Goal: Navigation & Orientation: Find specific page/section

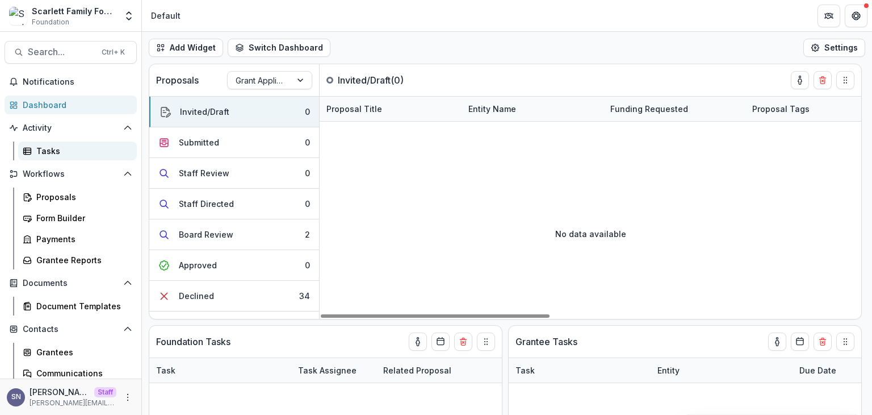
click at [41, 144] on link "Tasks" at bounding box center [77, 150] width 119 height 19
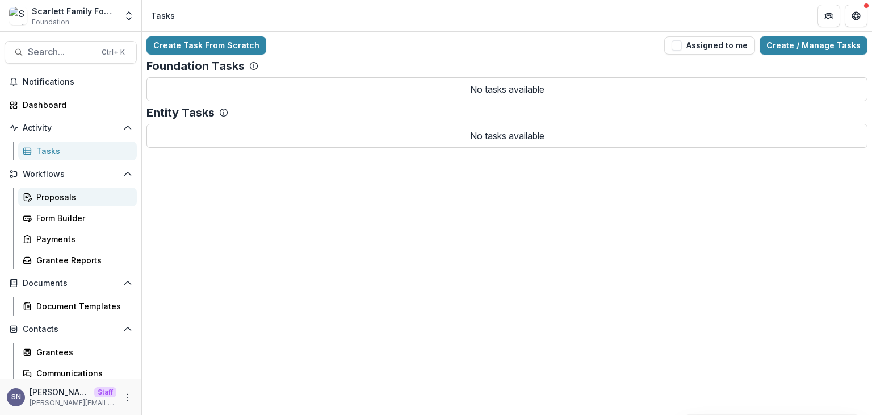
click at [54, 200] on div "Proposals" at bounding box center [81, 197] width 91 height 12
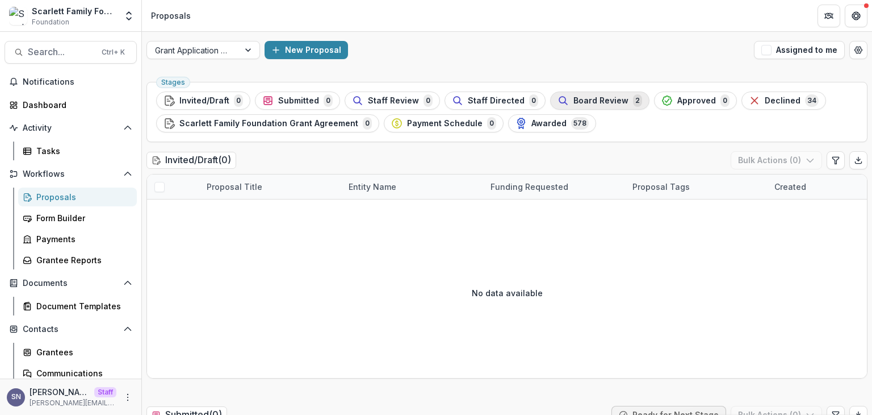
click at [588, 106] on div "Board Review 2" at bounding box center [600, 100] width 85 height 12
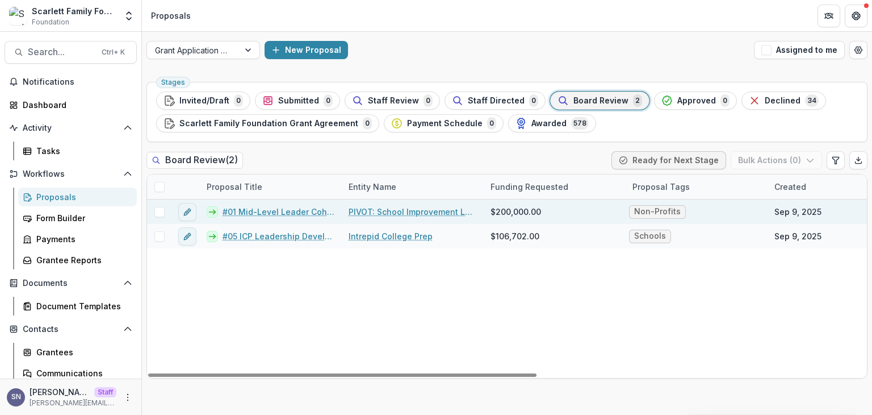
click at [261, 212] on link "#01 Mid-Level Leader Cohort" at bounding box center [279, 212] width 112 height 12
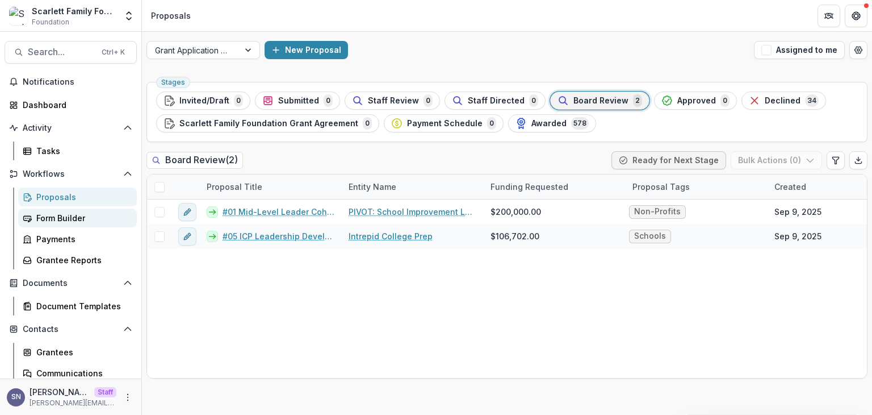
click at [68, 219] on div "Form Builder" at bounding box center [81, 218] width 91 height 12
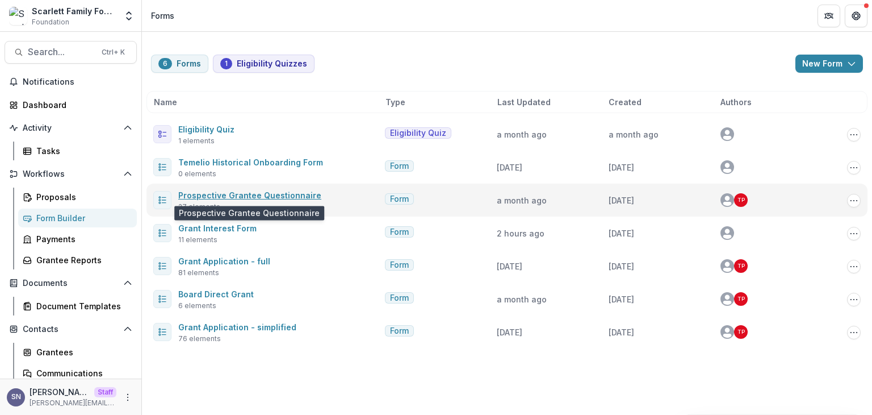
click at [225, 196] on link "Prospective Grantee Questionnaire" at bounding box center [249, 195] width 143 height 10
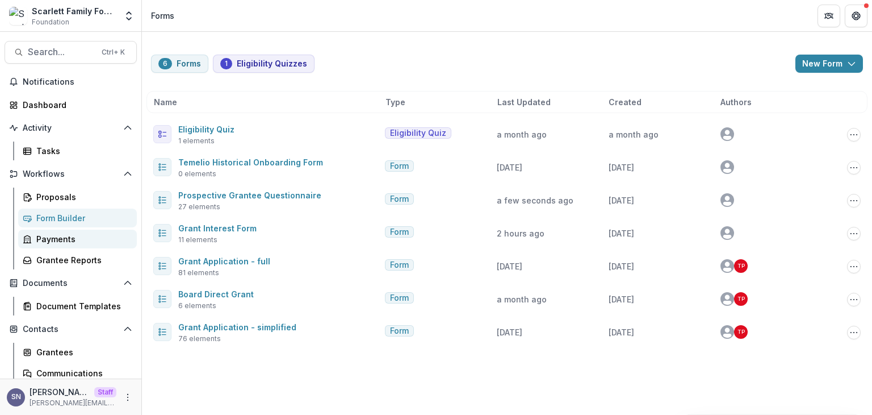
click at [73, 237] on div "Payments" at bounding box center [81, 239] width 91 height 12
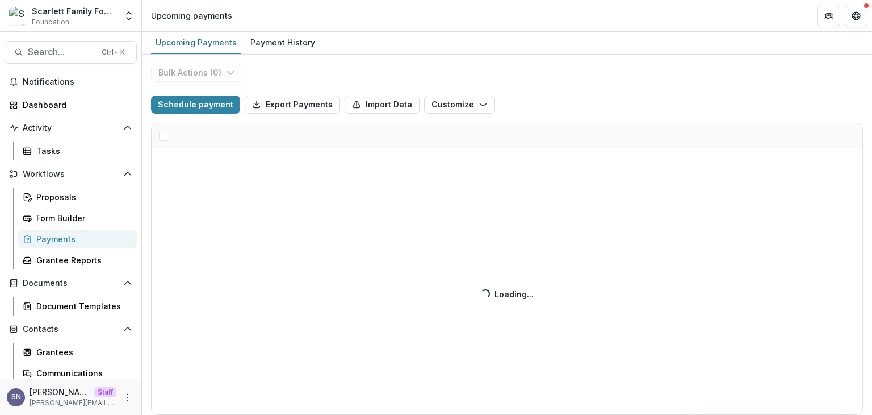
select select "******"
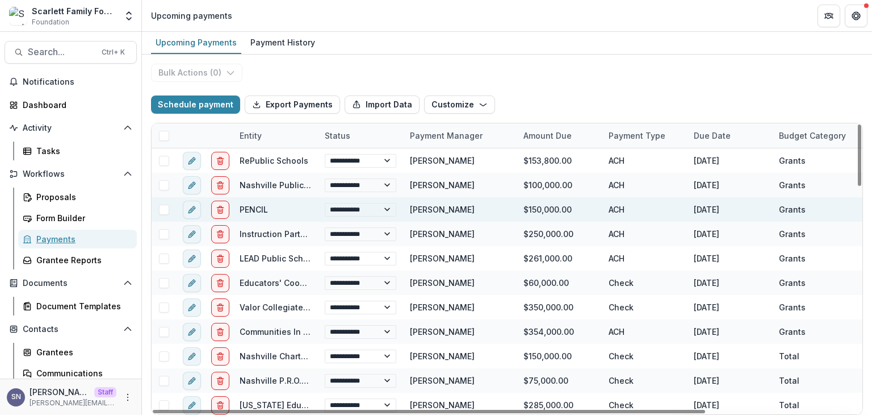
select select "******"
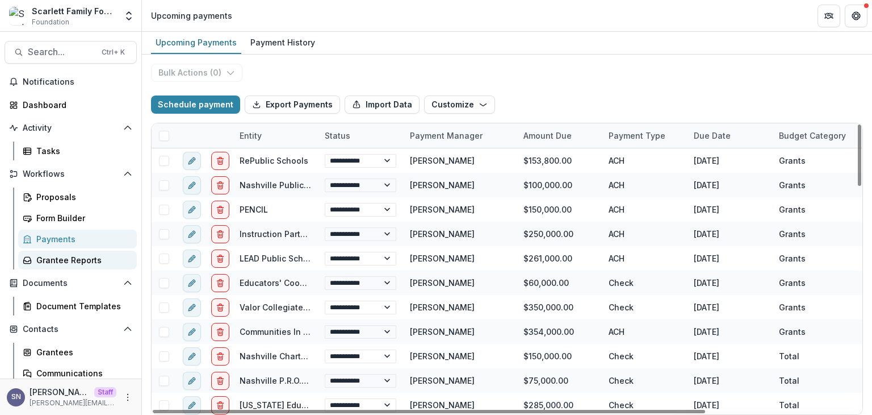
click at [43, 269] on link "Grantee Reports" at bounding box center [77, 259] width 119 height 19
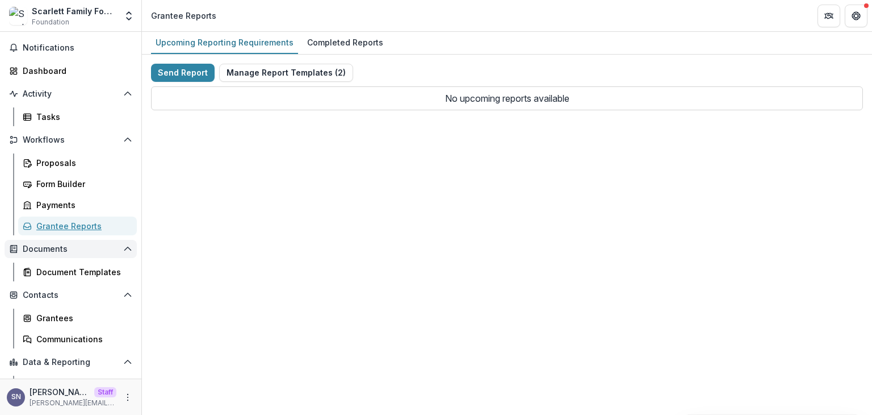
scroll to position [70, 0]
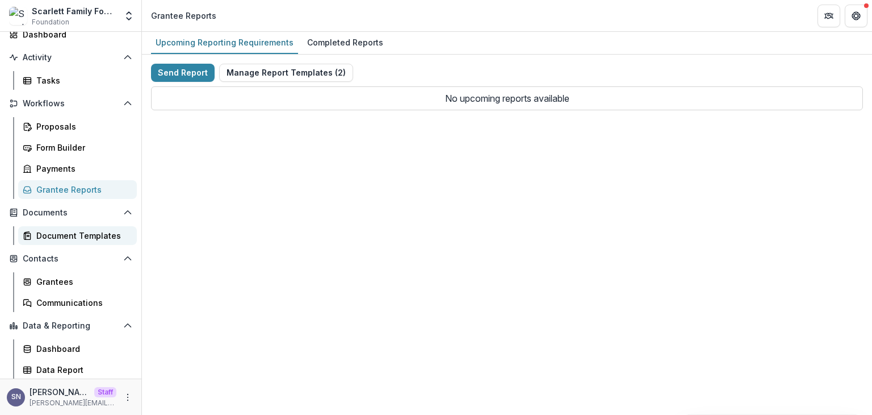
click at [87, 242] on link "Document Templates" at bounding box center [77, 235] width 119 height 19
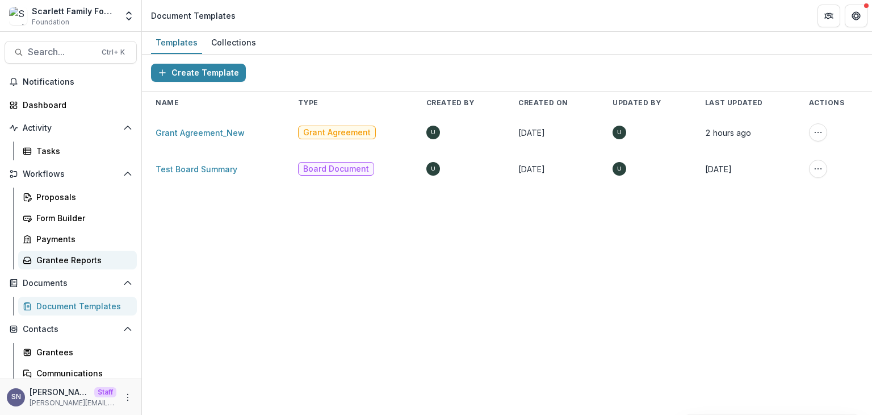
scroll to position [70, 0]
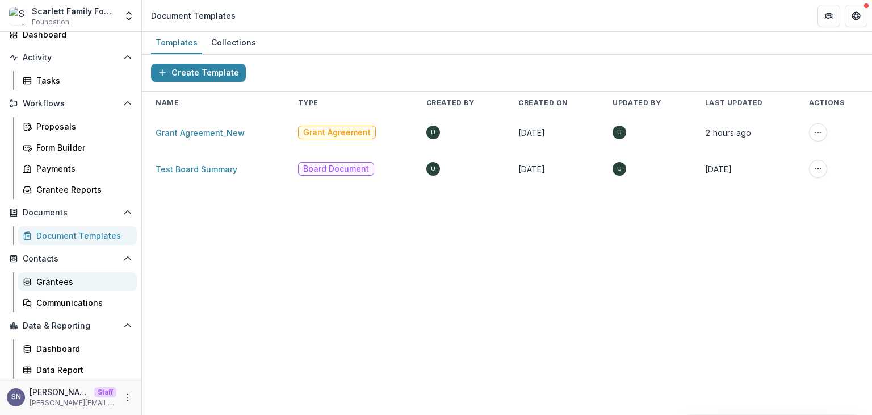
click at [61, 282] on div "Grantees" at bounding box center [81, 281] width 91 height 12
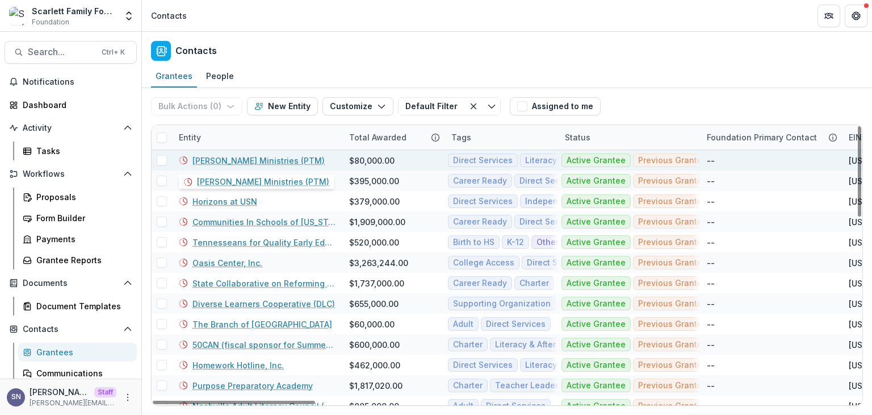
click at [220, 164] on link "Preston Taylor Ministries (PTM)" at bounding box center [259, 160] width 132 height 12
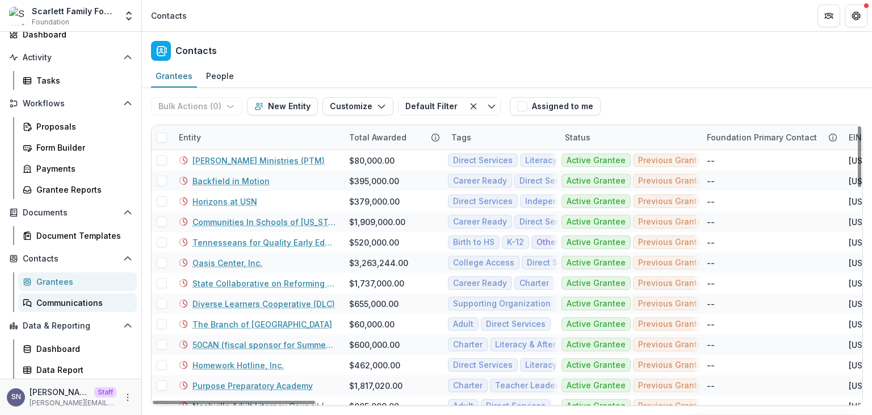
scroll to position [114, 0]
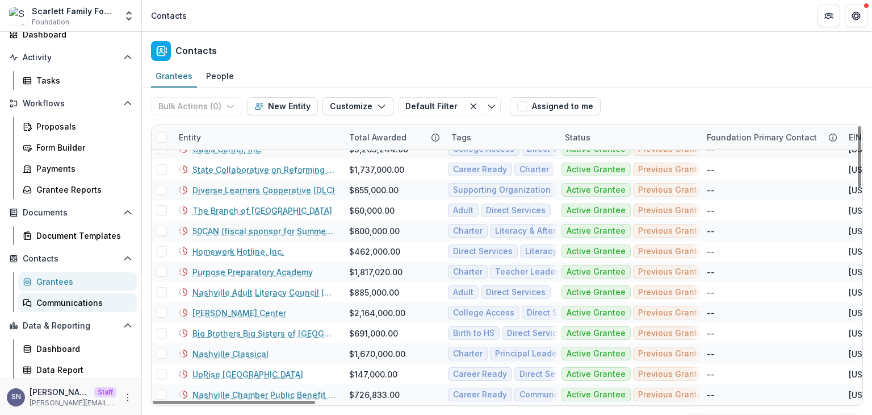
click at [68, 302] on div "Communications" at bounding box center [81, 302] width 91 height 12
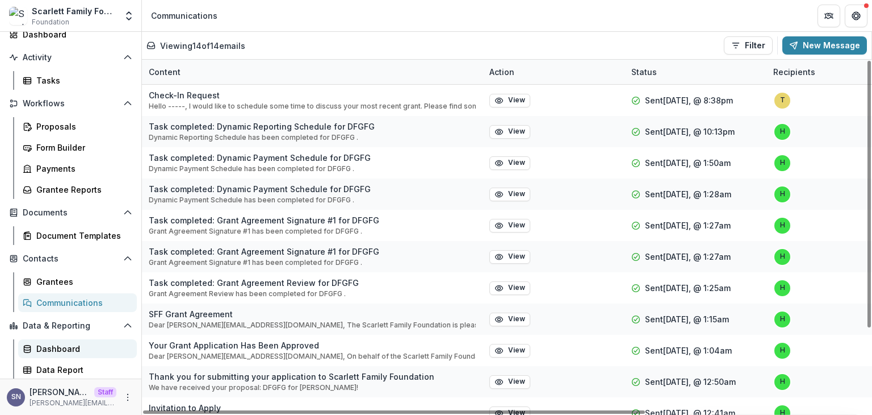
click at [95, 344] on div "Dashboard" at bounding box center [81, 348] width 91 height 12
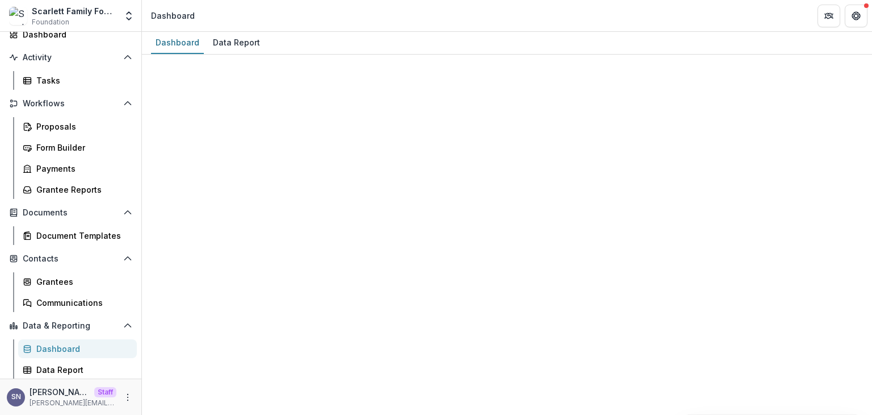
select select "**********"
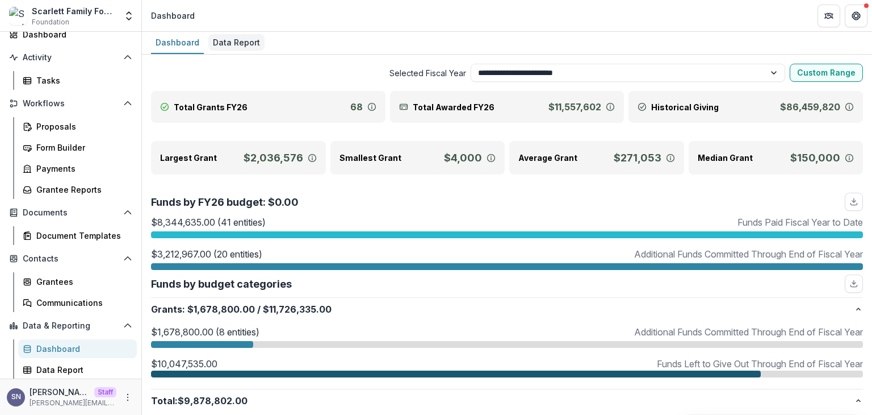
click at [225, 44] on div "Data Report" at bounding box center [236, 42] width 56 height 16
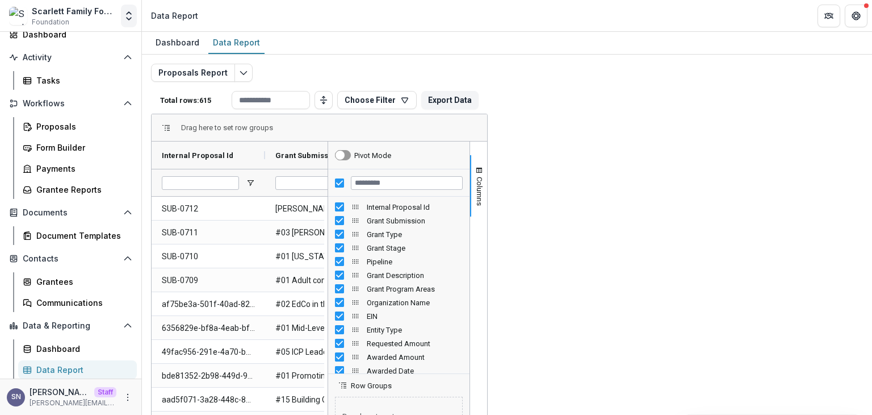
click at [129, 16] on icon "Open entity switcher" at bounding box center [128, 15] width 11 height 11
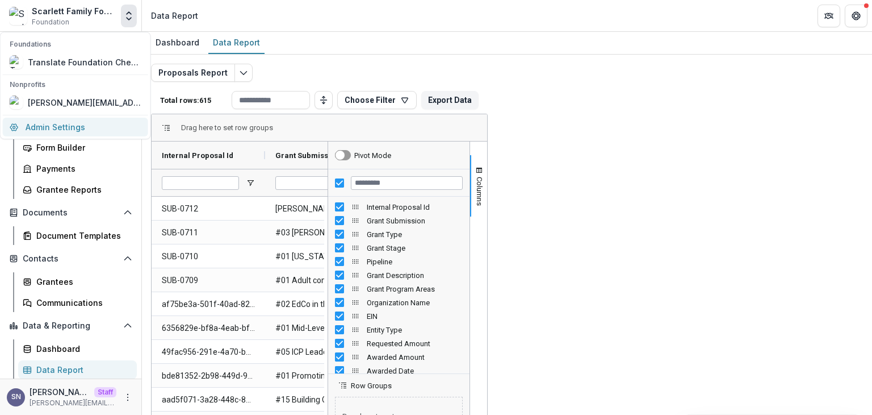
click at [83, 131] on link "Admin Settings" at bounding box center [75, 127] width 145 height 19
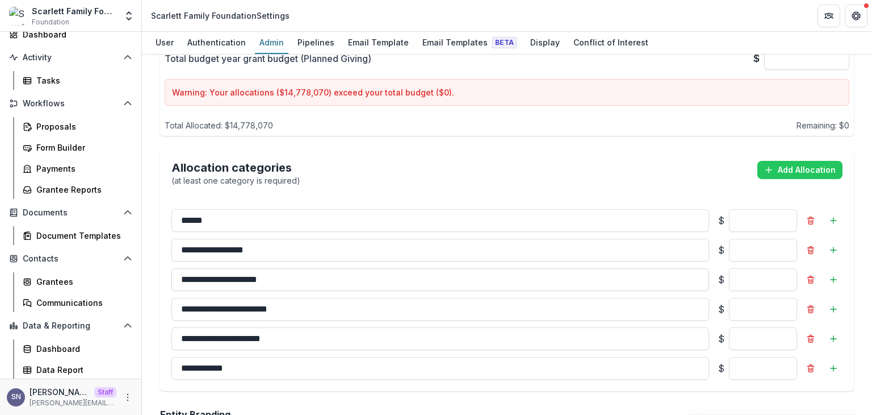
scroll to position [852, 0]
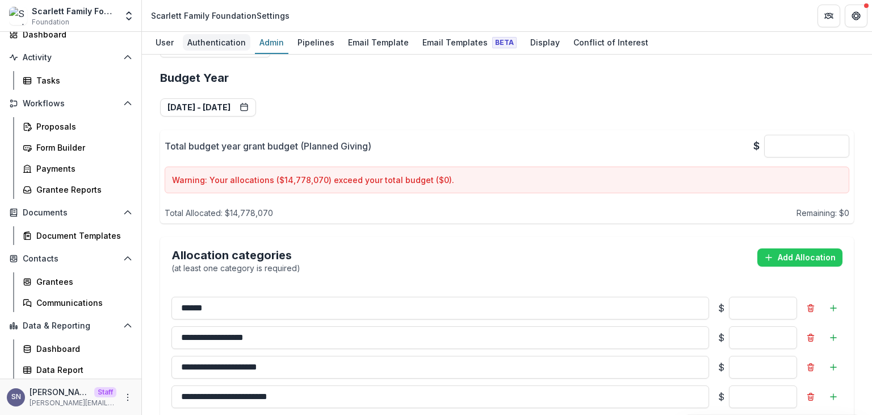
click at [219, 48] on div "Authentication" at bounding box center [217, 42] width 68 height 16
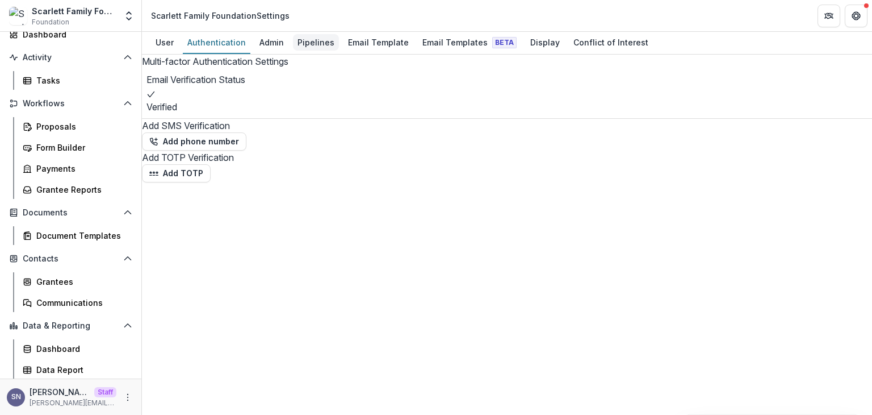
click at [320, 39] on div "Pipelines" at bounding box center [316, 42] width 46 height 16
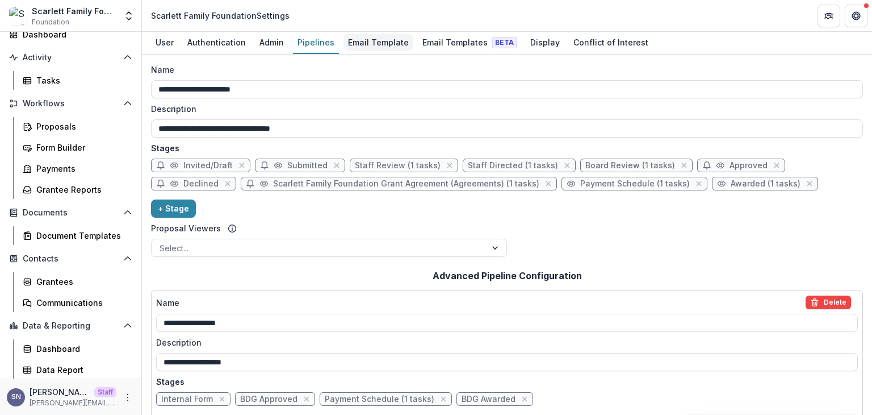
click at [375, 47] on div "Email Template" at bounding box center [379, 42] width 70 height 16
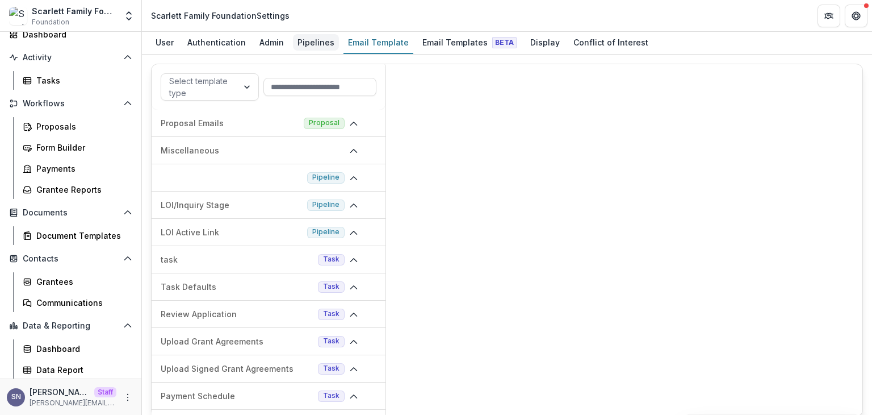
click at [320, 44] on div "Pipelines" at bounding box center [316, 42] width 46 height 16
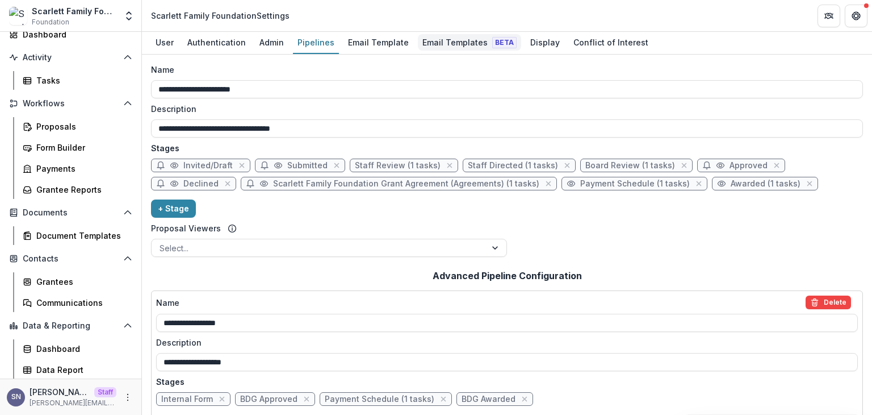
click at [477, 39] on div "Email Templates Beta" at bounding box center [469, 42] width 103 height 16
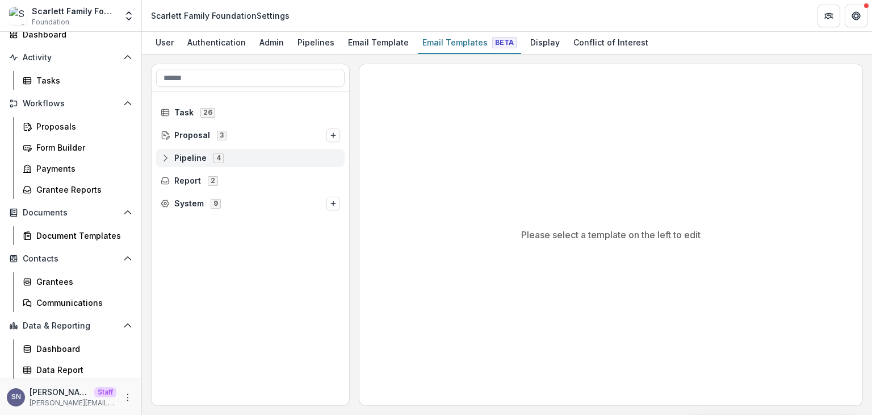
click at [168, 153] on icon at bounding box center [165, 157] width 9 height 9
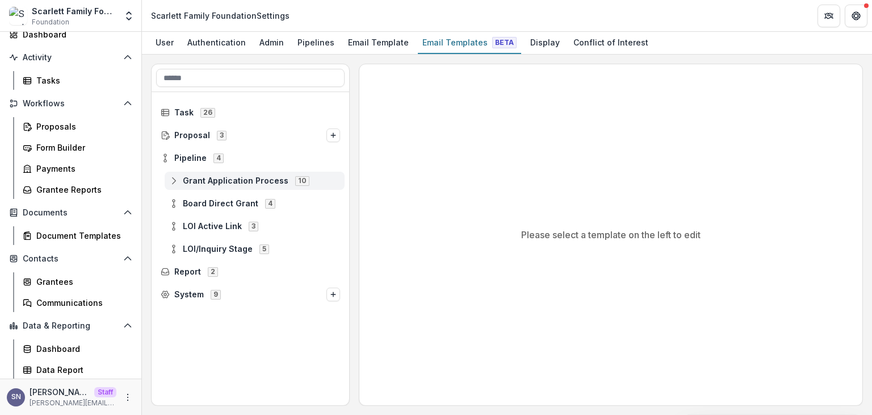
click at [173, 183] on circle at bounding box center [174, 183] width 2 height 2
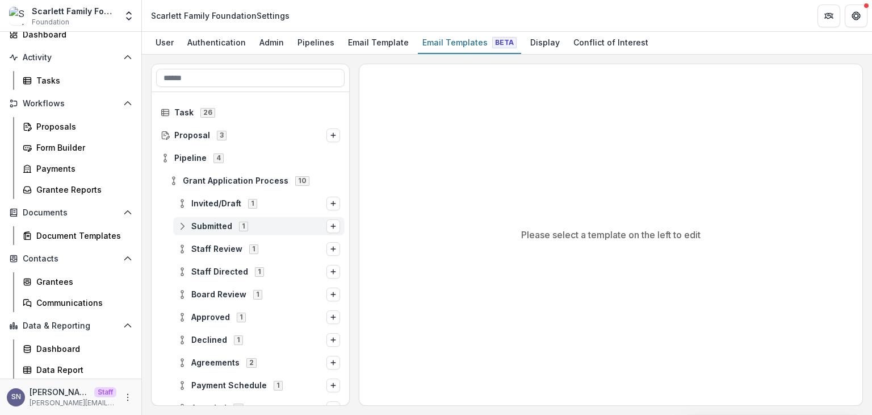
click at [185, 225] on icon at bounding box center [182, 225] width 9 height 9
click at [211, 244] on span "Stage Change Message" at bounding box center [270, 249] width 140 height 10
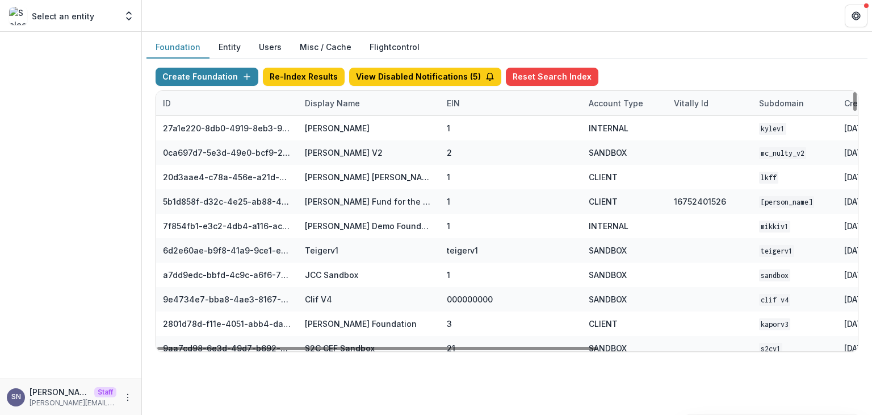
click at [321, 97] on div "Display Name" at bounding box center [332, 103] width 69 height 12
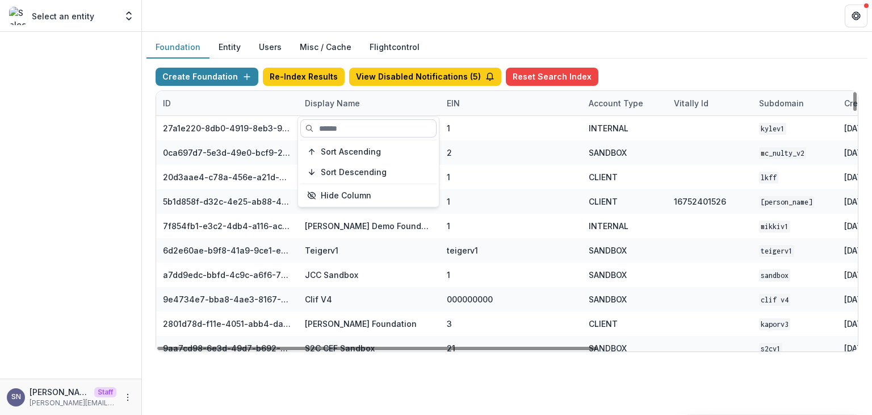
click at [323, 127] on input at bounding box center [368, 128] width 136 height 18
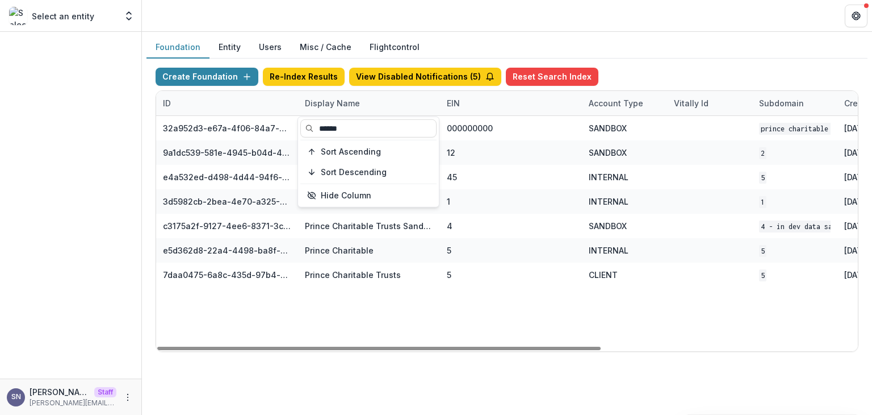
type input "******"
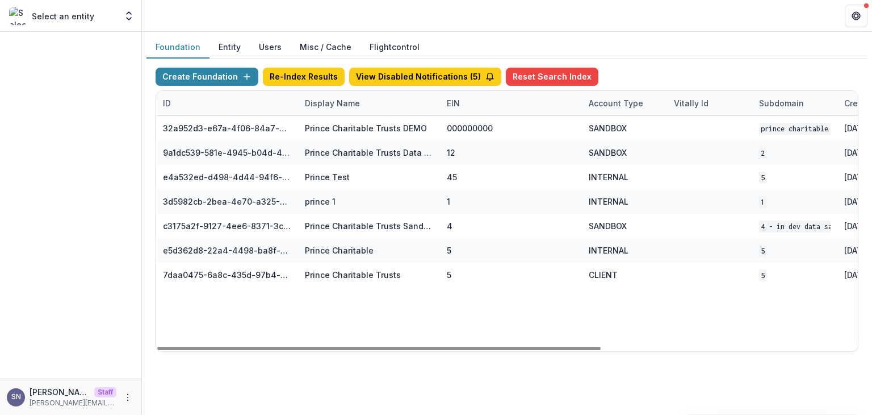
click at [348, 334] on div "32a952d3-e67a-4f06-84a7-e1815100216c Prince Charitable Trusts DEMO 000000000 SA…" at bounding box center [709, 233] width 1107 height 235
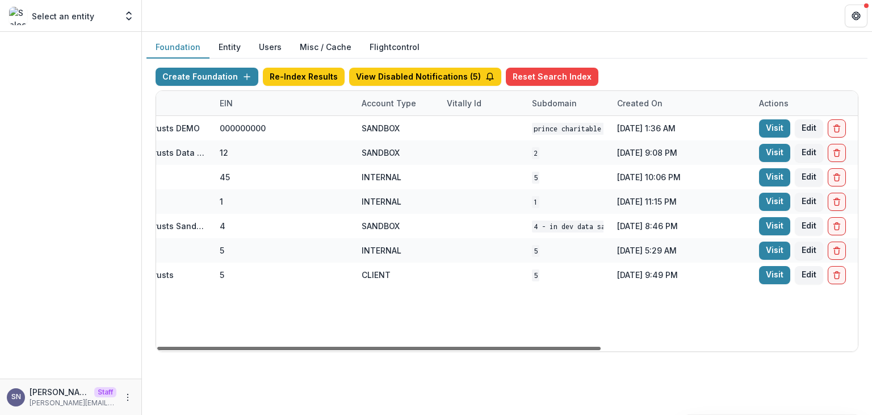
drag, startPoint x: 596, startPoint y: 348, endPoint x: 745, endPoint y: 316, distance: 152.6
click at [601, 346] on div at bounding box center [379, 347] width 444 height 3
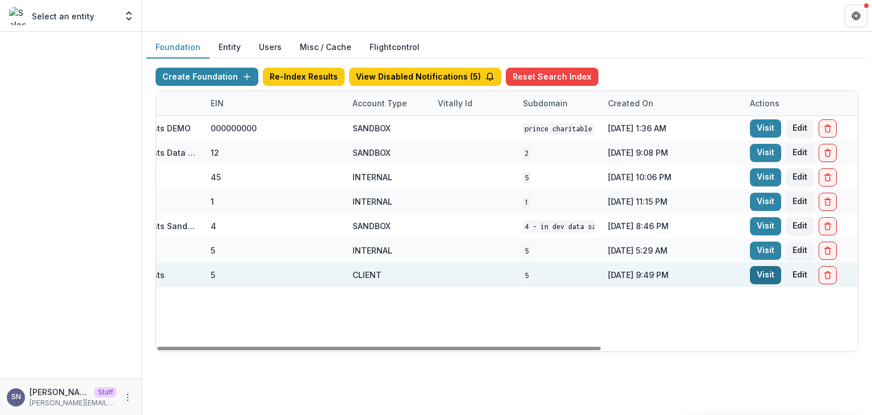
click at [767, 275] on link "Visit" at bounding box center [765, 275] width 31 height 18
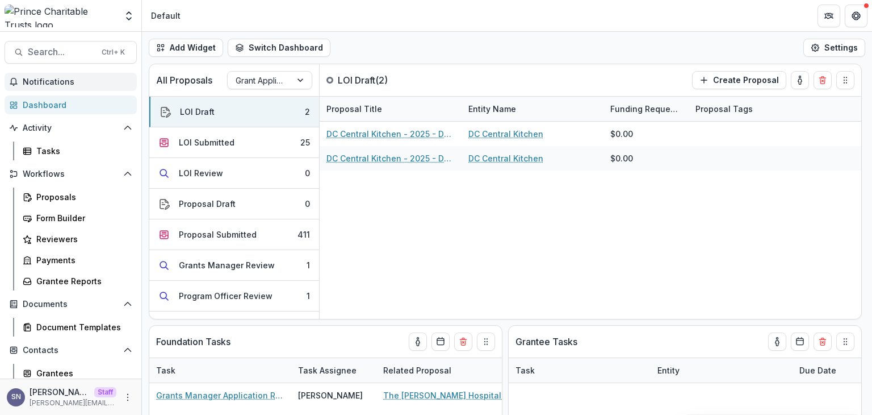
click at [47, 82] on span "Notifications" at bounding box center [78, 82] width 110 height 10
click at [46, 102] on div "Dashboard" at bounding box center [75, 105] width 105 height 12
click at [290, 76] on div "Grant Application Process" at bounding box center [260, 80] width 64 height 16
click at [286, 47] on button "Switch Dashboard" at bounding box center [279, 48] width 103 height 18
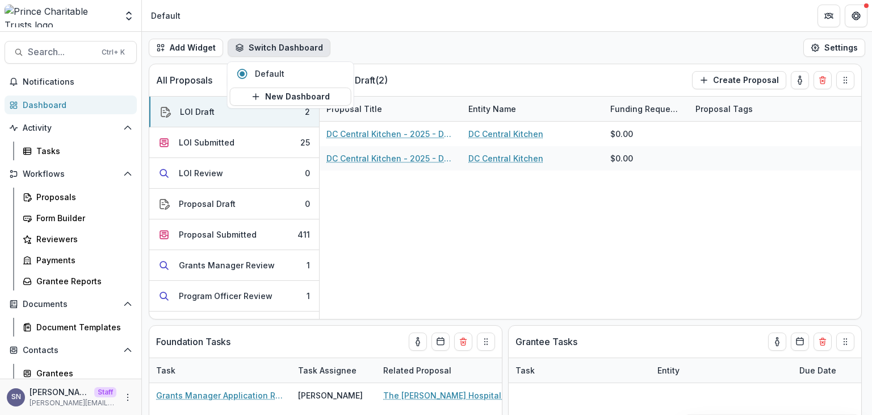
click at [58, 137] on div "Activity Tasks" at bounding box center [70, 139] width 141 height 41
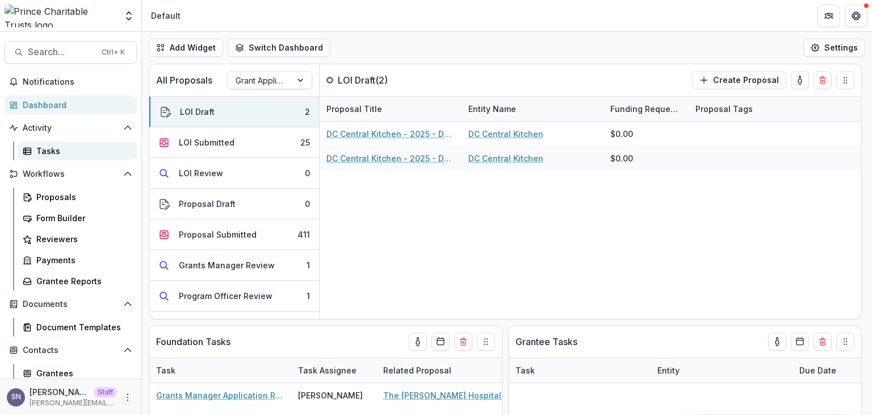
click at [52, 154] on div "Tasks" at bounding box center [81, 151] width 91 height 12
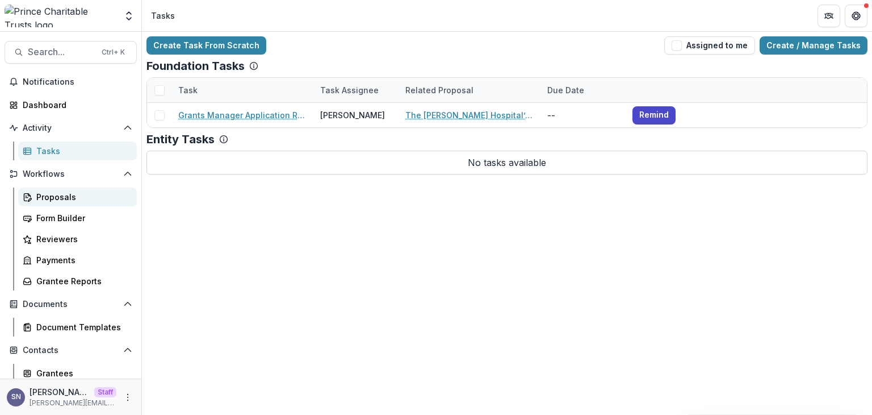
click at [50, 195] on div "Proposals" at bounding box center [81, 197] width 91 height 12
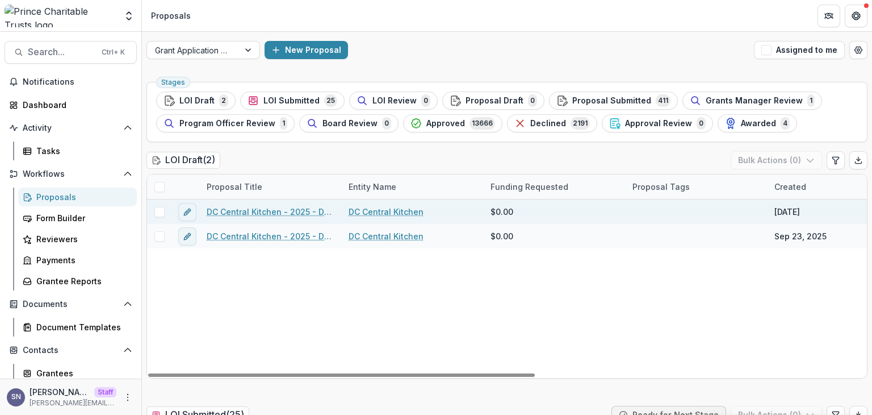
click at [245, 210] on link "DC Central Kitchen - 2025 - DC - Full Application" at bounding box center [271, 212] width 128 height 12
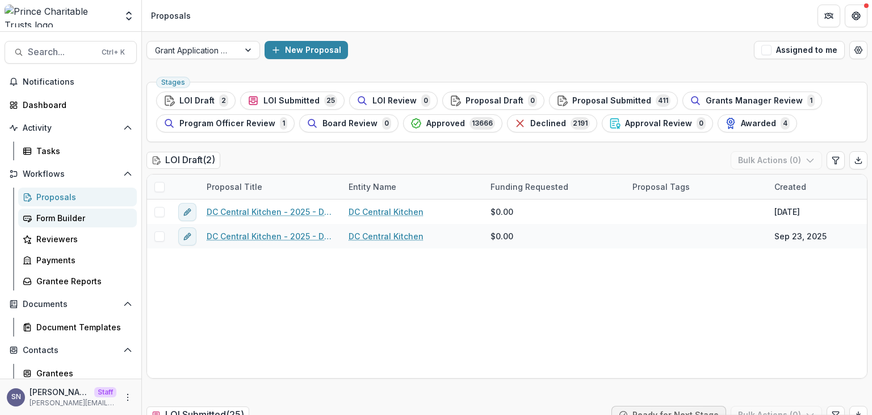
click at [49, 215] on div "Form Builder" at bounding box center [81, 218] width 91 height 12
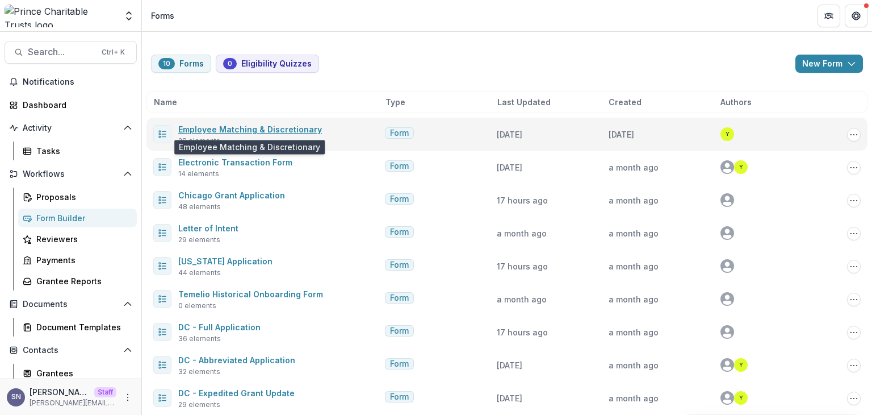
click at [240, 130] on link "Employee Matching & Discretionary" at bounding box center [250, 129] width 144 height 10
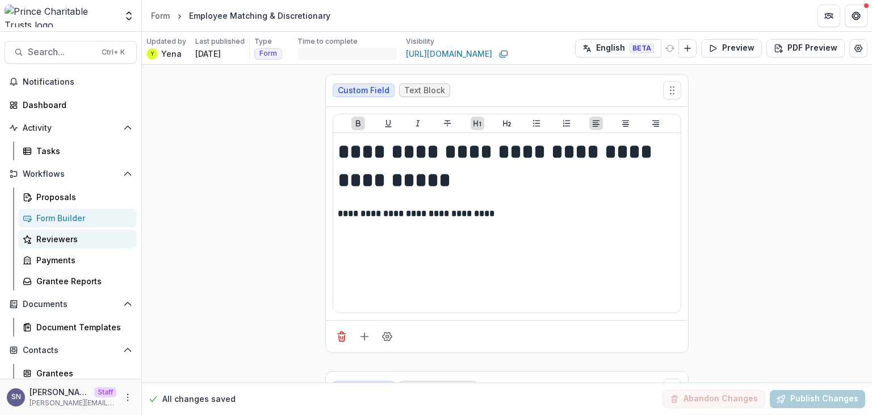
click at [42, 232] on link "Reviewers" at bounding box center [77, 238] width 119 height 19
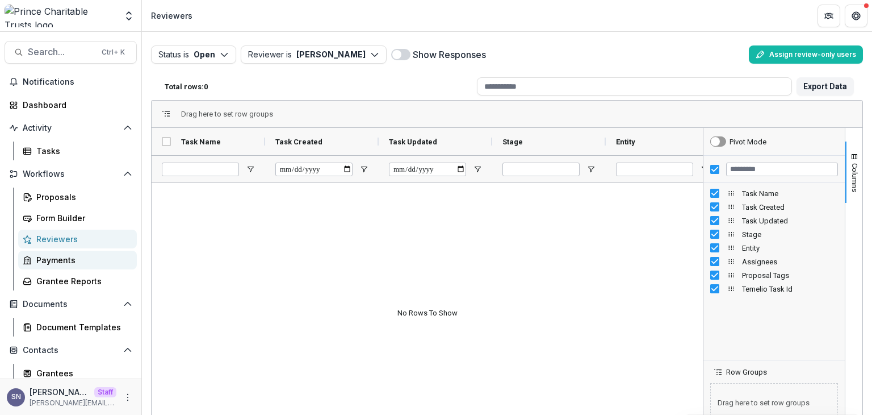
click at [56, 257] on div "Payments" at bounding box center [81, 260] width 91 height 12
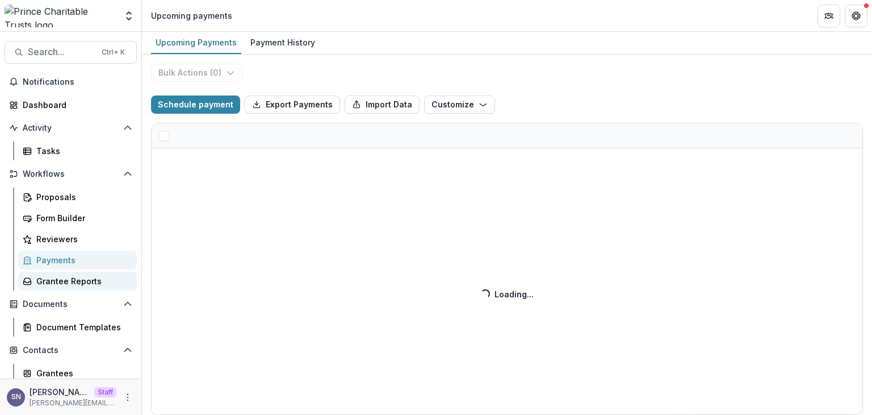
click at [68, 278] on div "Grantee Reports" at bounding box center [81, 281] width 91 height 12
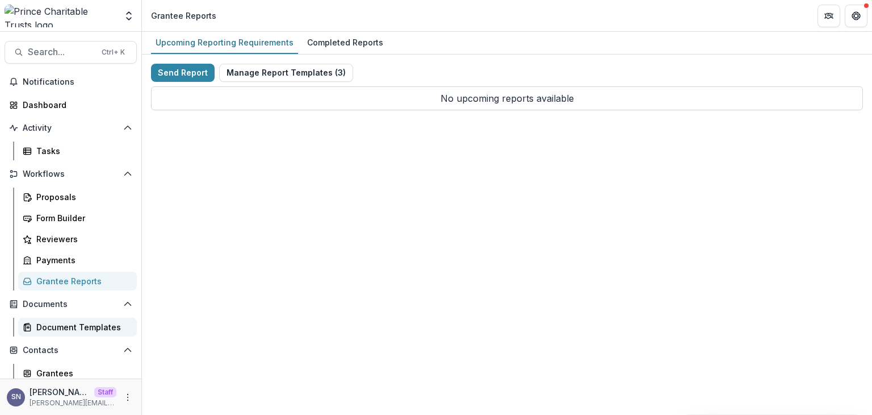
click at [64, 323] on div "Document Templates" at bounding box center [81, 327] width 91 height 12
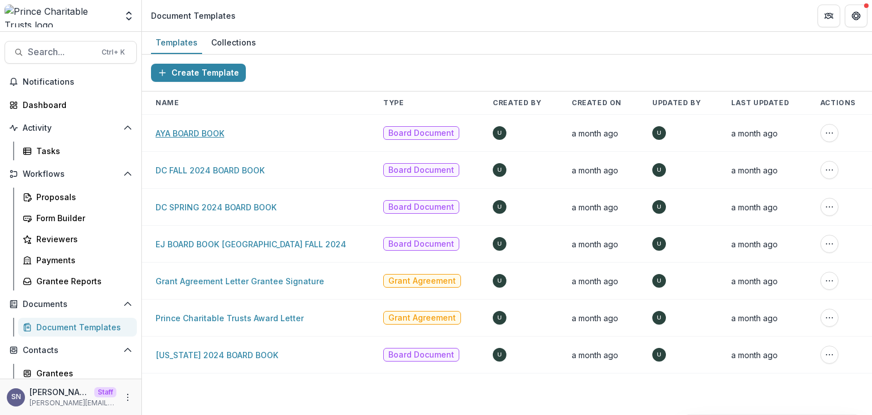
click at [188, 135] on link "AYA BOARD BOOK" at bounding box center [190, 133] width 69 height 10
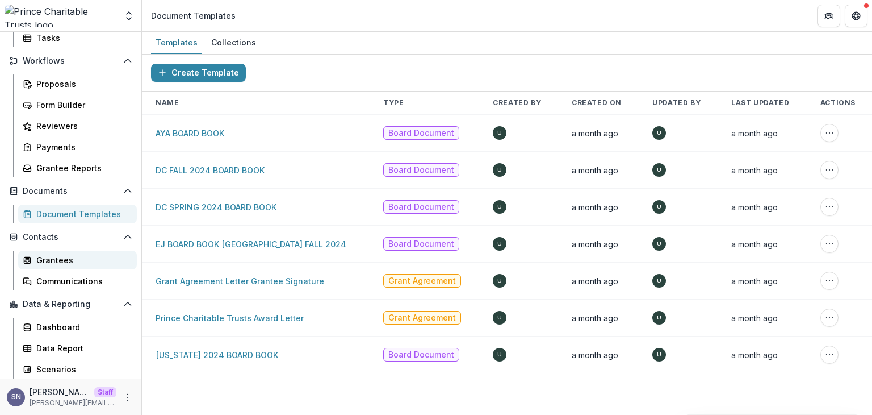
click at [44, 257] on div "Grantees" at bounding box center [81, 260] width 91 height 12
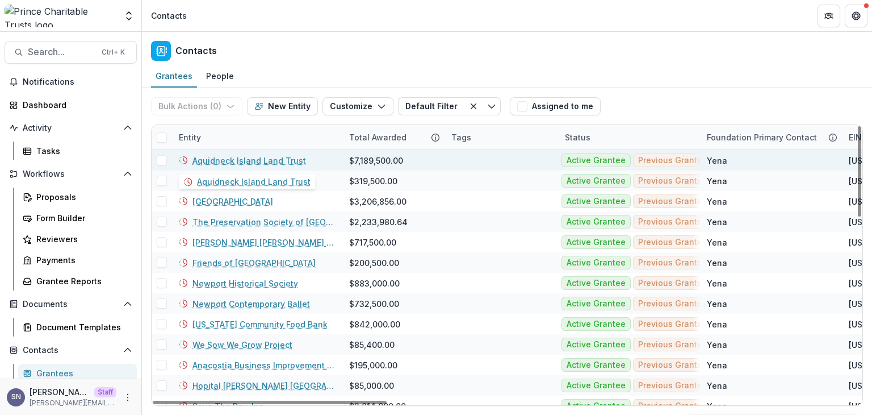
click at [244, 155] on link "Aquidneck Island Land Trust" at bounding box center [250, 160] width 114 height 12
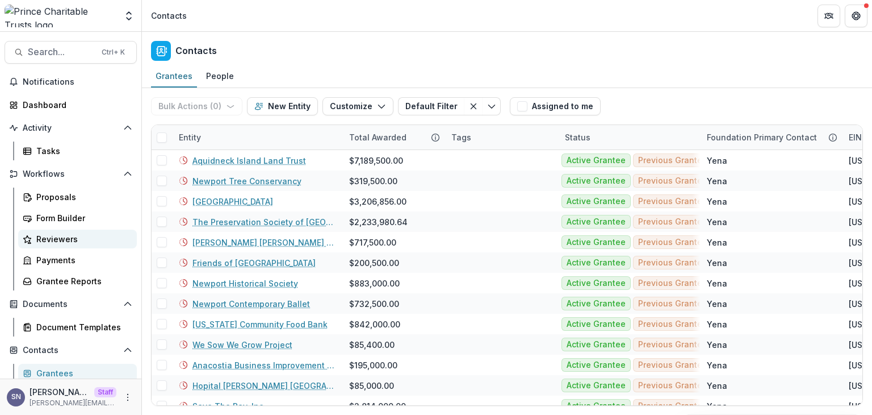
scroll to position [113, 0]
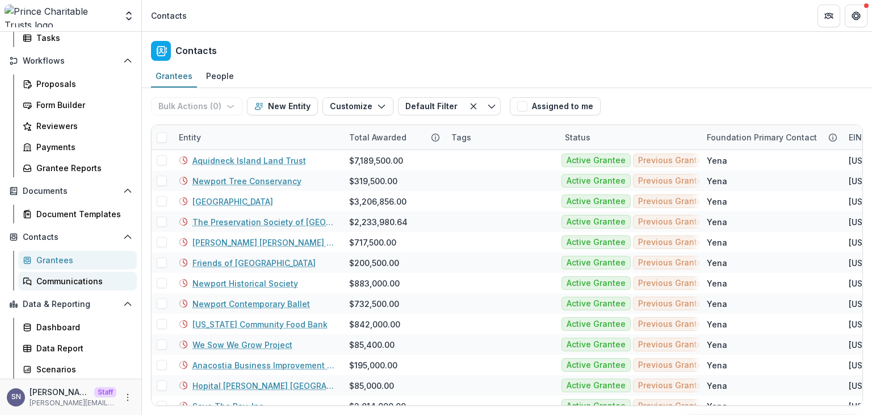
click at [61, 276] on div "Communications" at bounding box center [81, 281] width 91 height 12
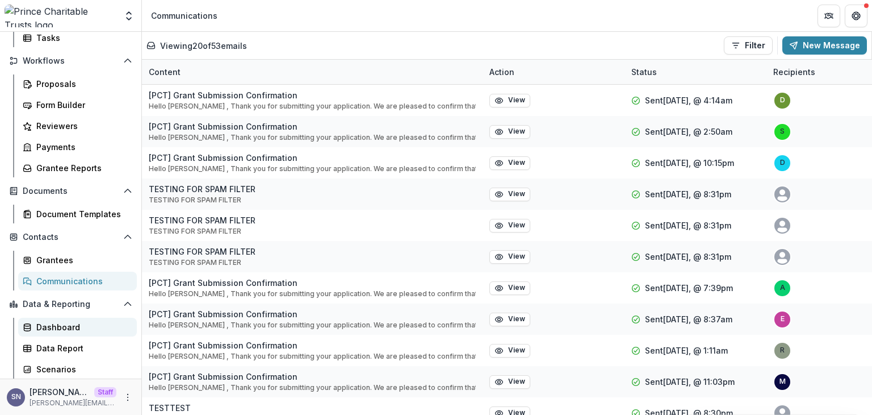
click at [67, 327] on div "Dashboard" at bounding box center [81, 327] width 91 height 12
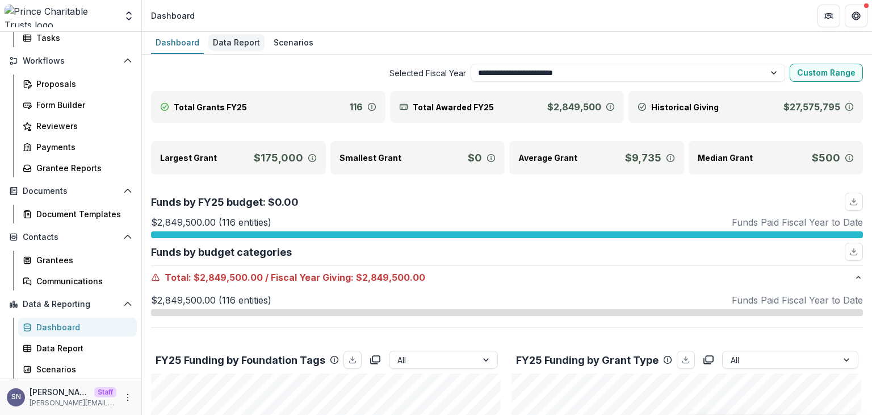
click at [254, 41] on div "Data Report" at bounding box center [236, 42] width 56 height 16
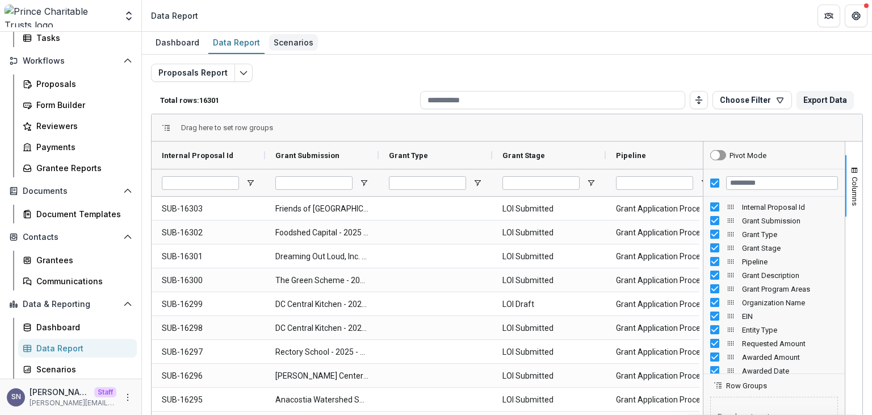
click at [277, 39] on div "Scenarios" at bounding box center [293, 42] width 49 height 16
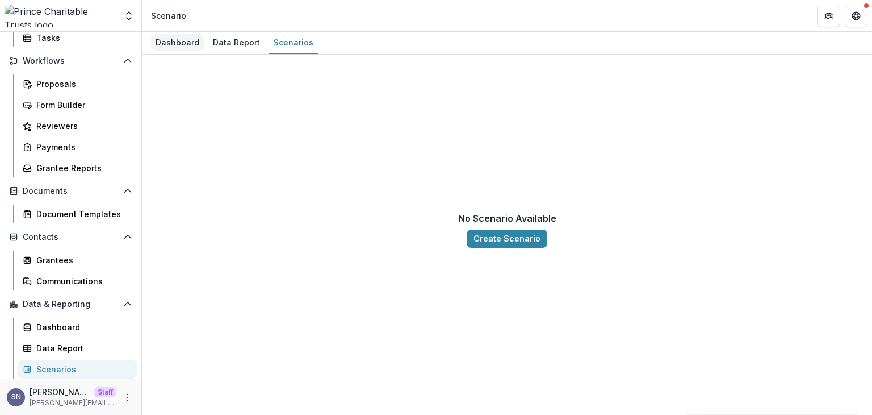
click at [166, 43] on div "Dashboard" at bounding box center [177, 42] width 53 height 16
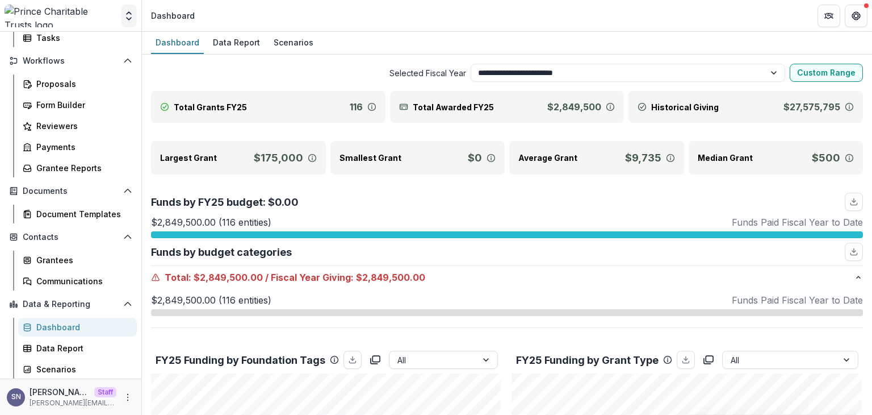
click at [127, 14] on polyline "Open entity switcher" at bounding box center [129, 13] width 5 height 2
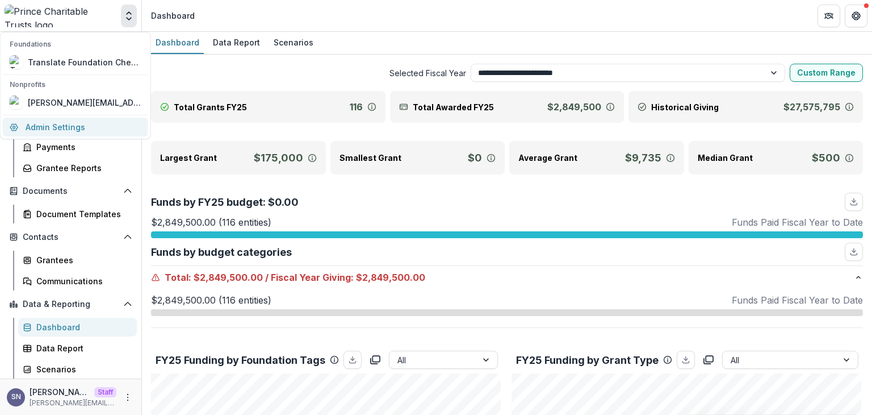
click at [94, 121] on link "Admin Settings" at bounding box center [75, 127] width 145 height 19
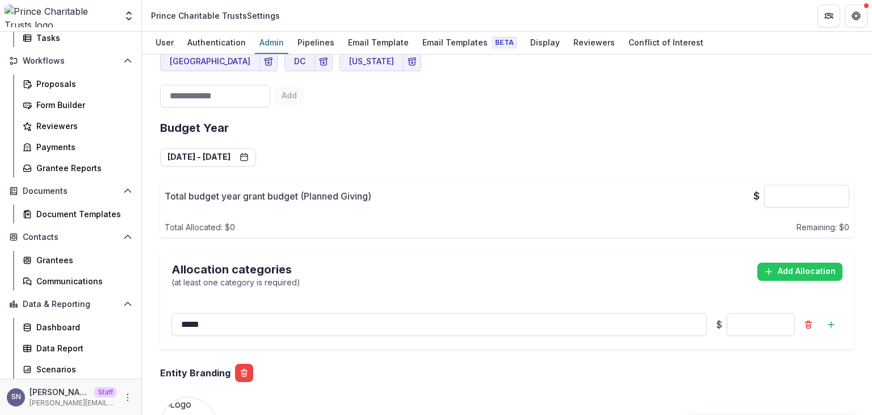
scroll to position [878, 0]
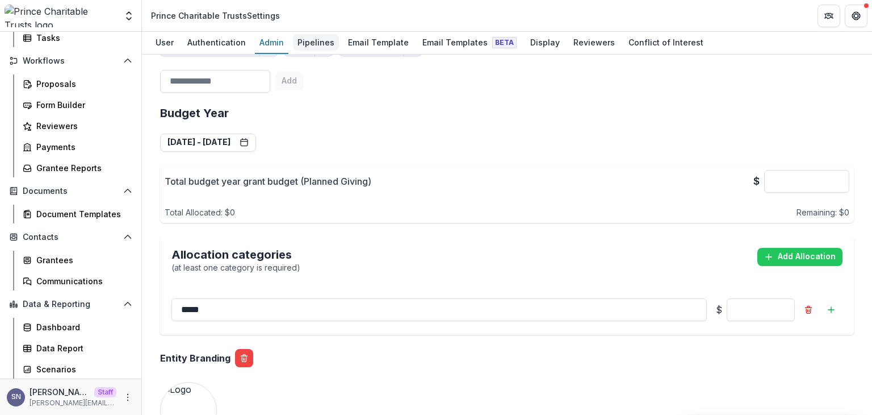
click at [316, 48] on div "Pipelines" at bounding box center [316, 42] width 46 height 16
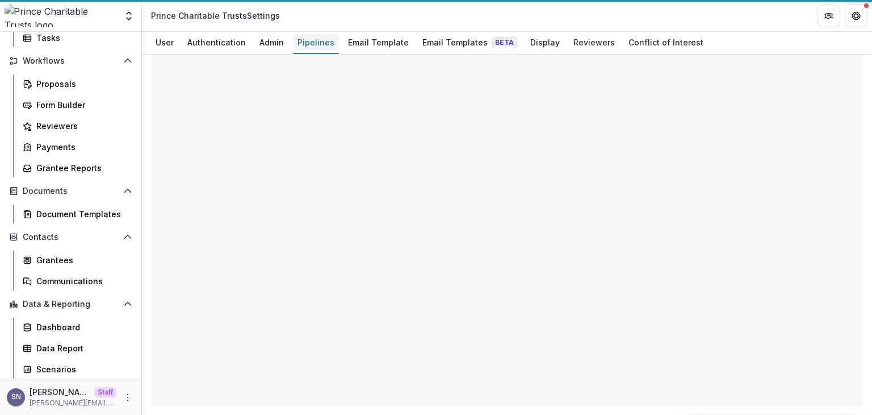
scroll to position [116, 0]
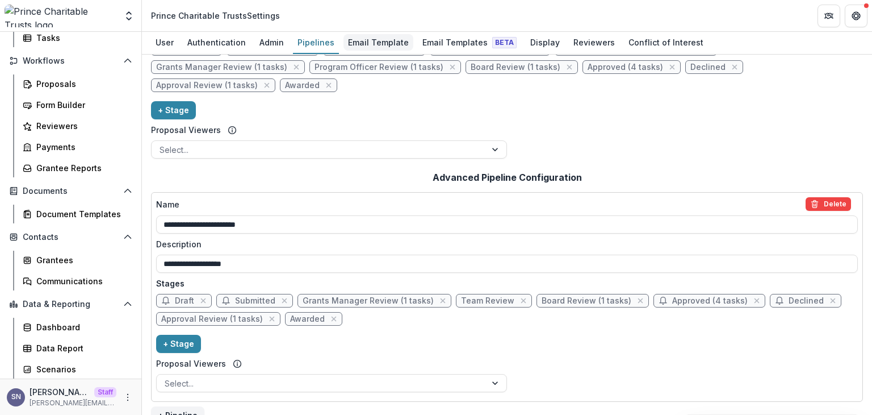
click at [376, 38] on div "Email Template" at bounding box center [379, 42] width 70 height 16
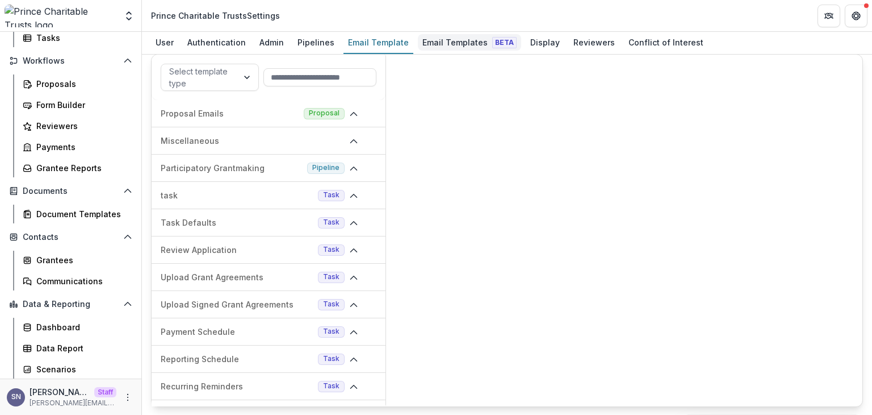
click at [444, 32] on link "Email Templates Beta" at bounding box center [469, 43] width 103 height 22
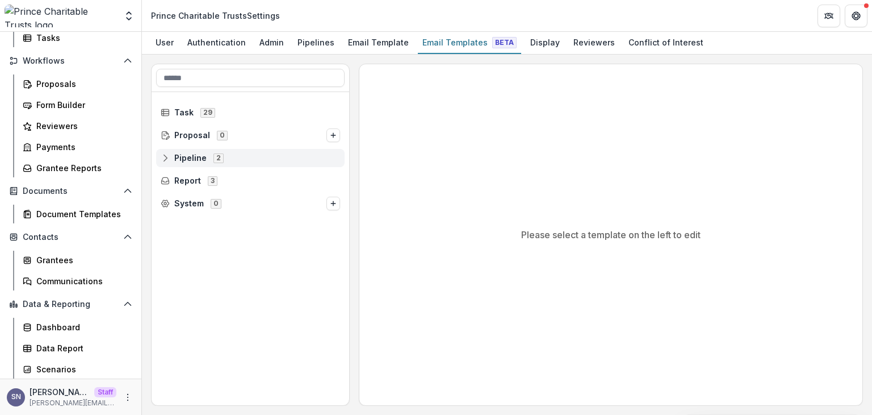
click at [165, 160] on circle at bounding box center [165, 161] width 2 height 2
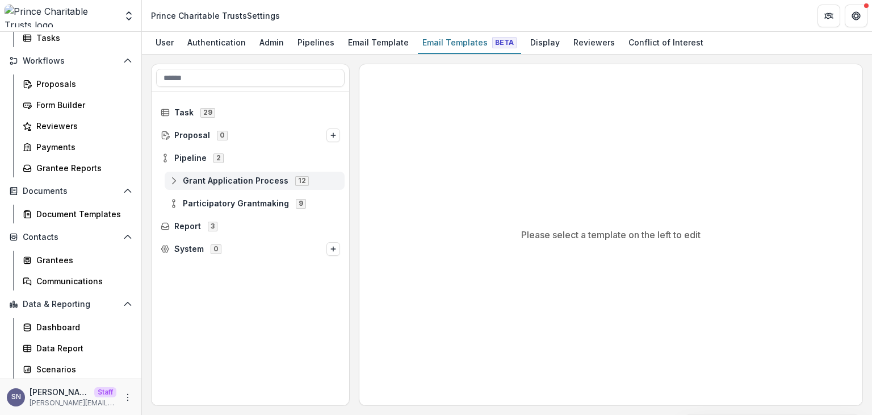
click at [175, 178] on icon at bounding box center [173, 180] width 9 height 9
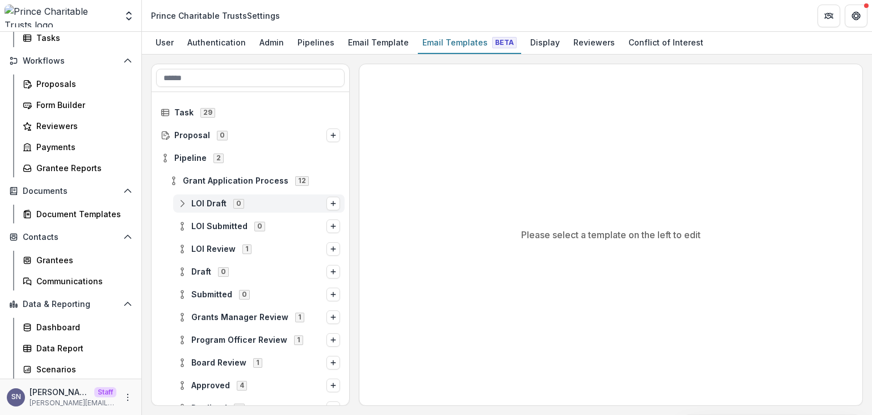
click at [188, 201] on span "LOI Draft 0" at bounding box center [252, 203] width 149 height 10
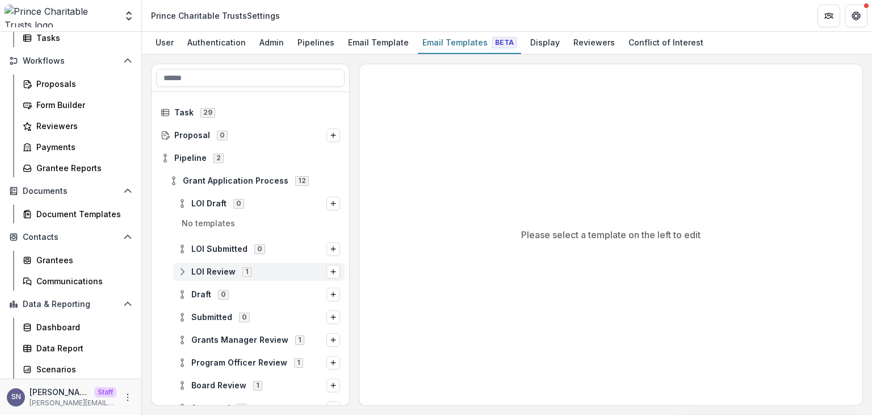
click at [178, 271] on icon at bounding box center [182, 271] width 9 height 9
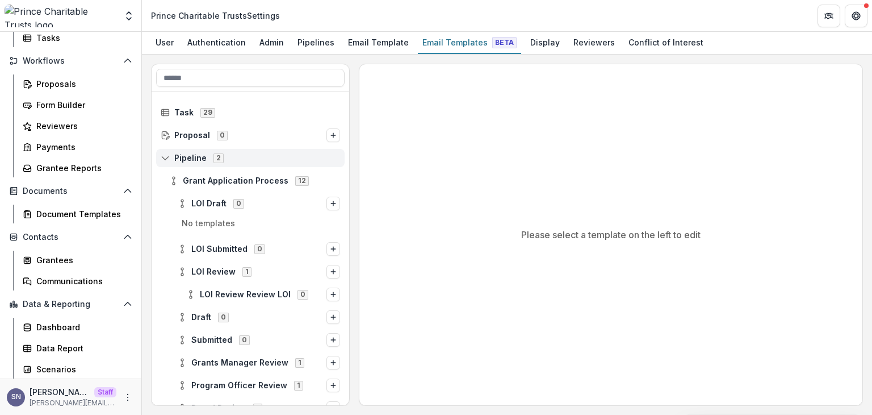
click at [161, 163] on div "Pipeline 2" at bounding box center [250, 158] width 189 height 18
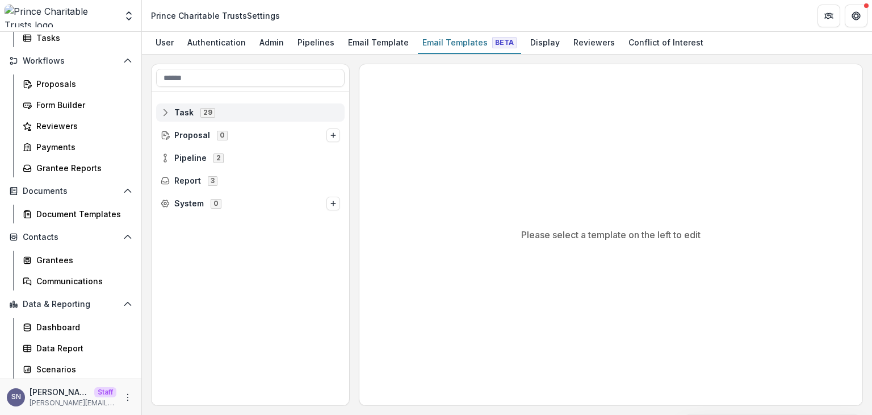
click at [163, 109] on rect at bounding box center [165, 112] width 7 height 6
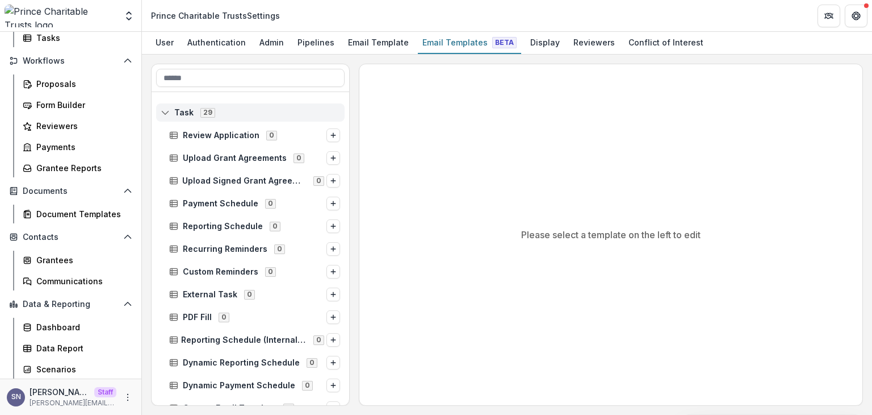
click at [164, 112] on icon at bounding box center [165, 112] width 9 height 9
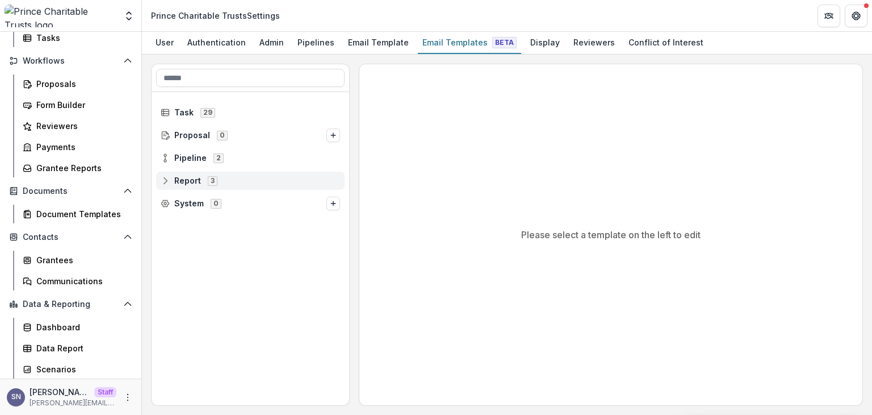
click at [167, 181] on icon at bounding box center [165, 182] width 7 height 3
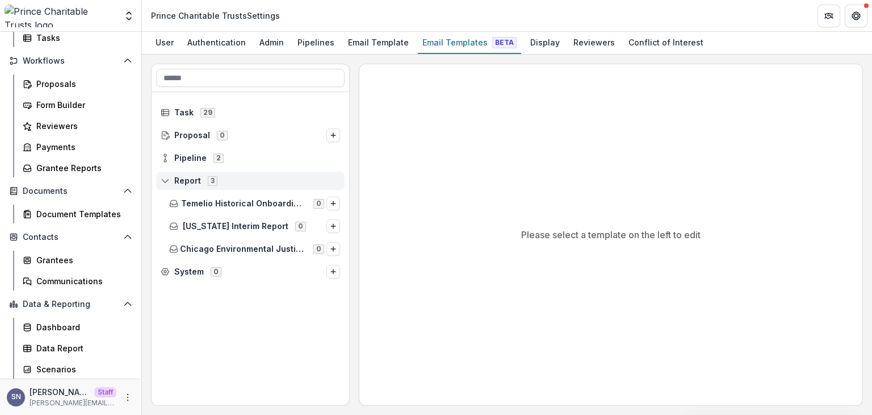
click at [169, 178] on icon at bounding box center [165, 180] width 9 height 9
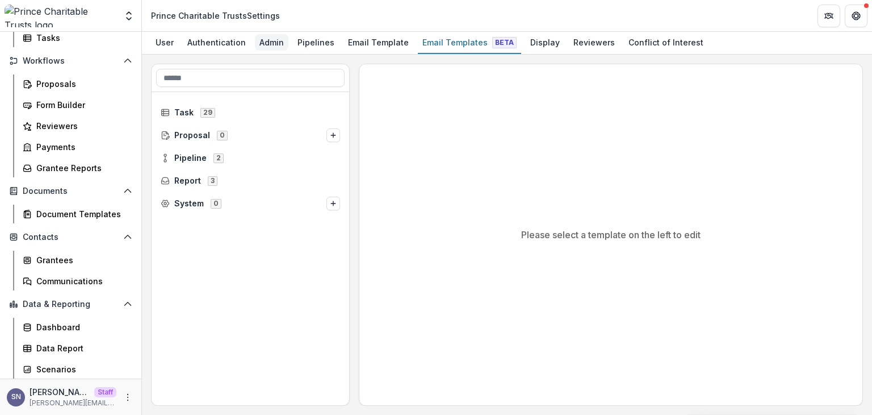
click at [272, 38] on div "Admin" at bounding box center [272, 42] width 34 height 16
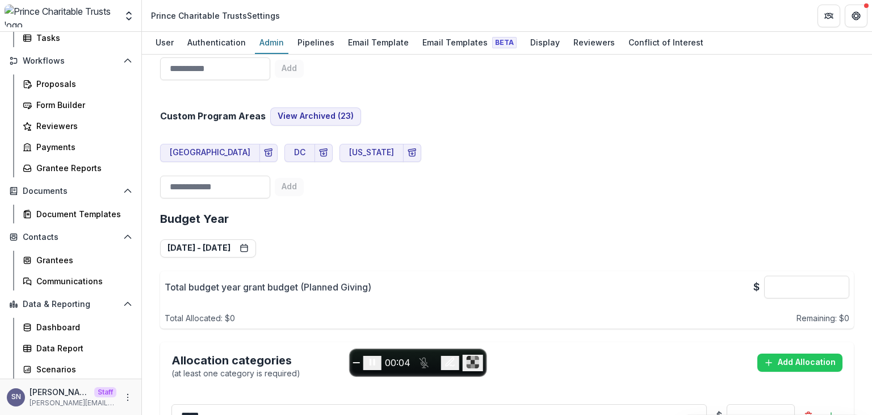
scroll to position [625, 0]
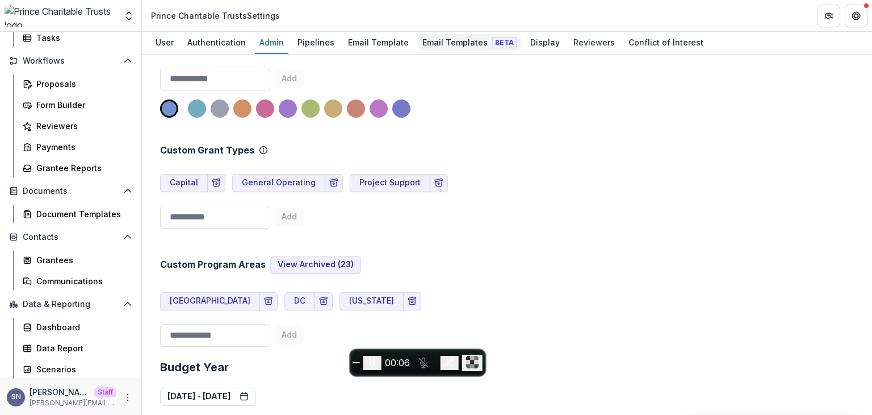
click at [457, 33] on link "Email Templates Beta" at bounding box center [469, 43] width 103 height 22
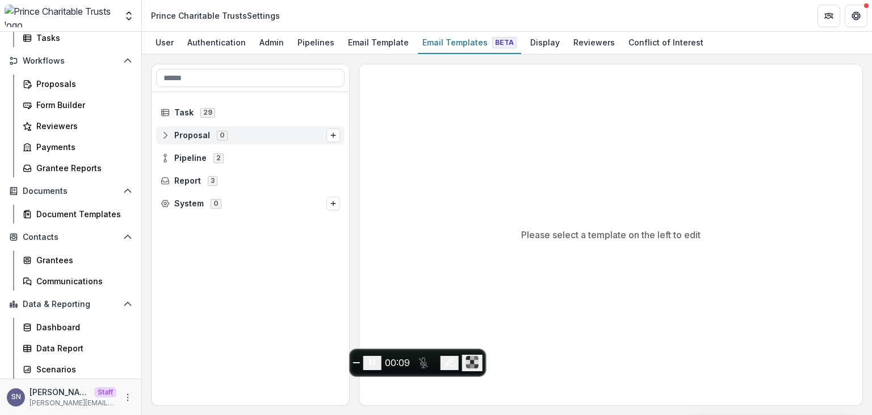
click at [165, 140] on div "Proposal 0" at bounding box center [250, 135] width 189 height 18
click at [157, 114] on div "Task 29" at bounding box center [250, 112] width 189 height 18
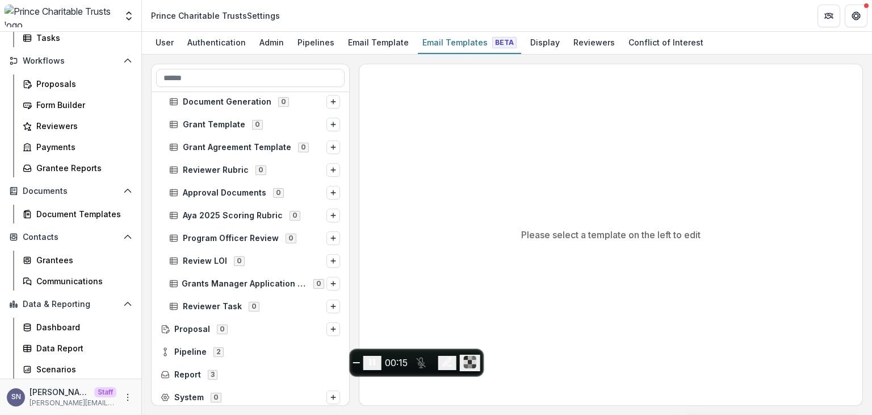
scroll to position [468, 0]
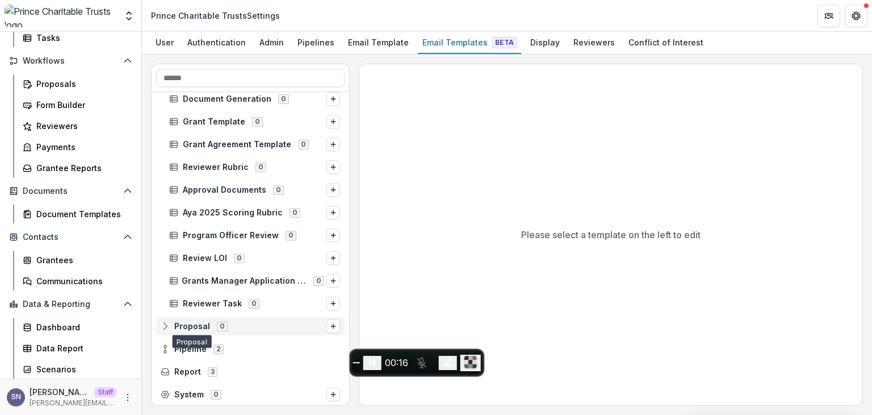
click at [168, 321] on icon at bounding box center [165, 325] width 9 height 9
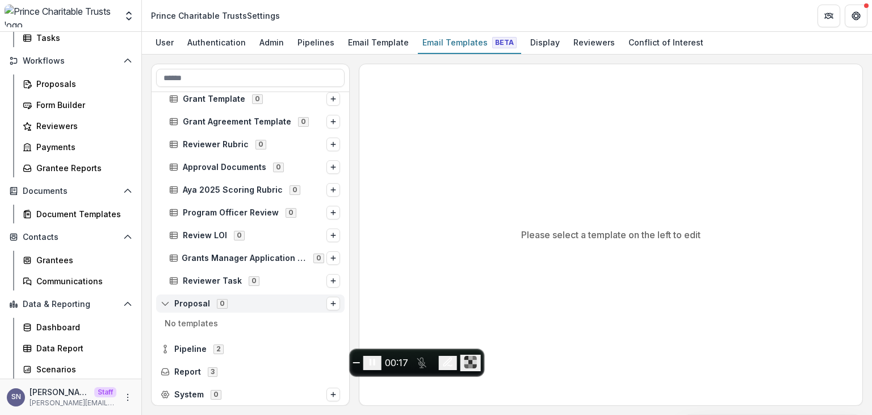
click at [166, 300] on icon at bounding box center [167, 301] width 2 height 2
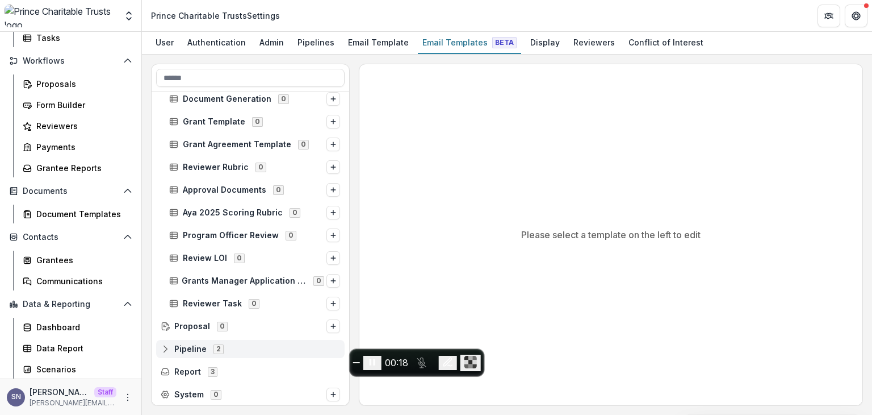
click at [166, 350] on circle at bounding box center [165, 351] width 2 height 2
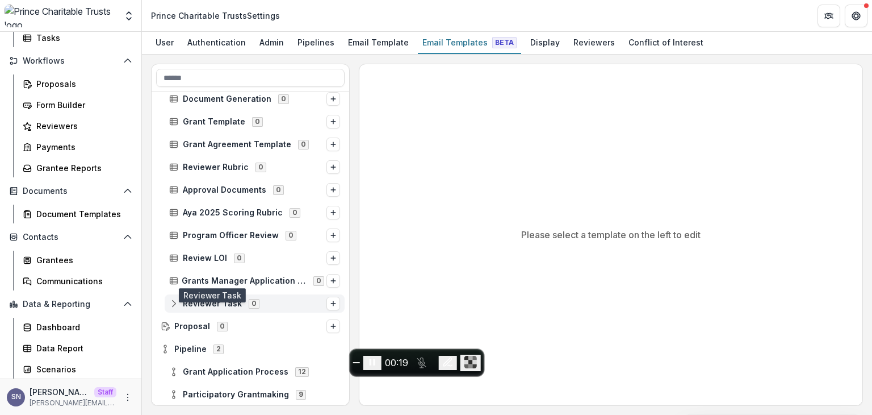
scroll to position [513, 0]
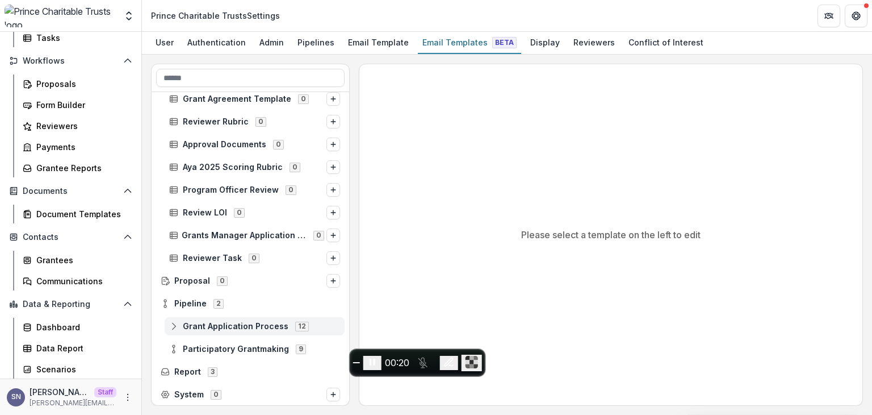
click at [172, 327] on icon at bounding box center [173, 325] width 9 height 9
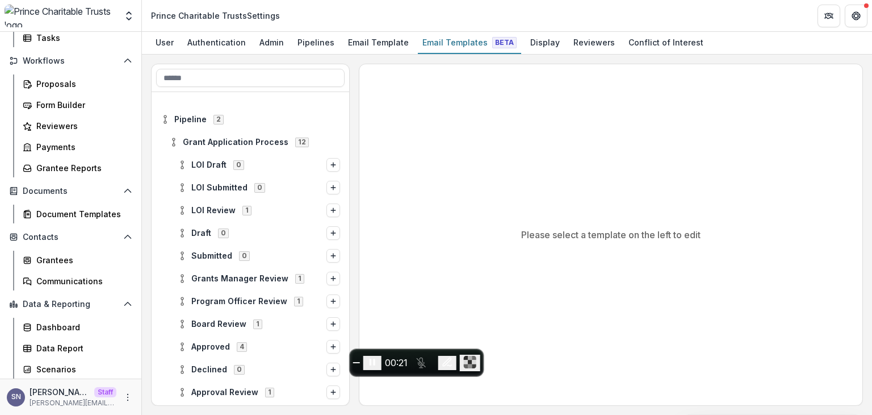
scroll to position [741, 0]
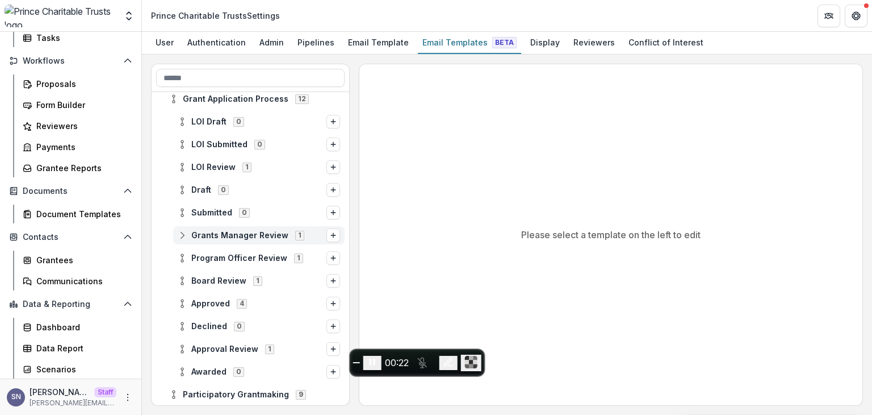
click at [180, 233] on icon at bounding box center [182, 235] width 9 height 9
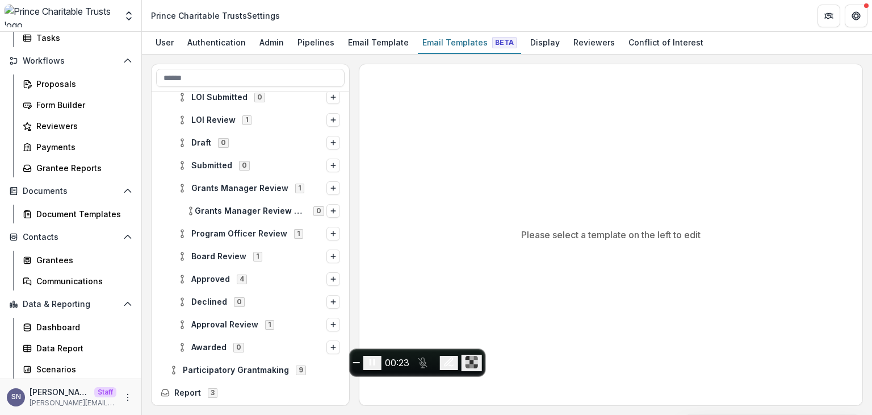
scroll to position [809, 0]
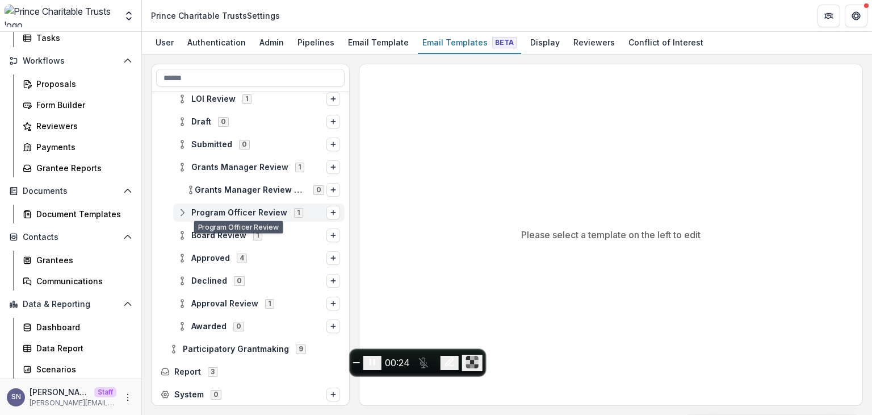
click at [185, 211] on icon at bounding box center [182, 212] width 9 height 9
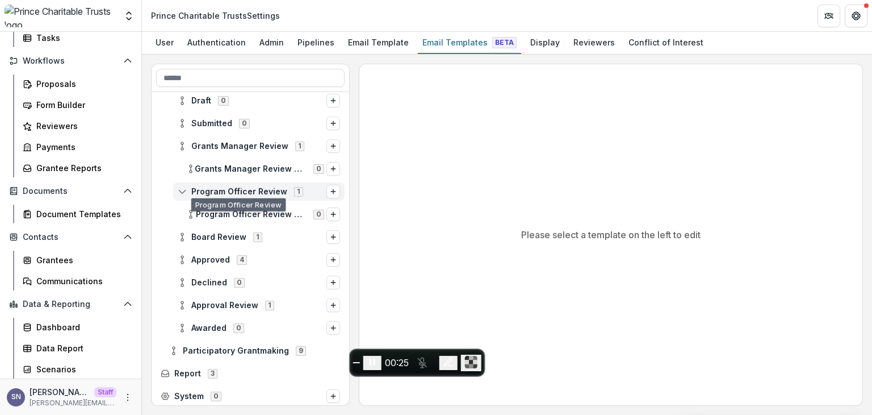
scroll to position [831, 0]
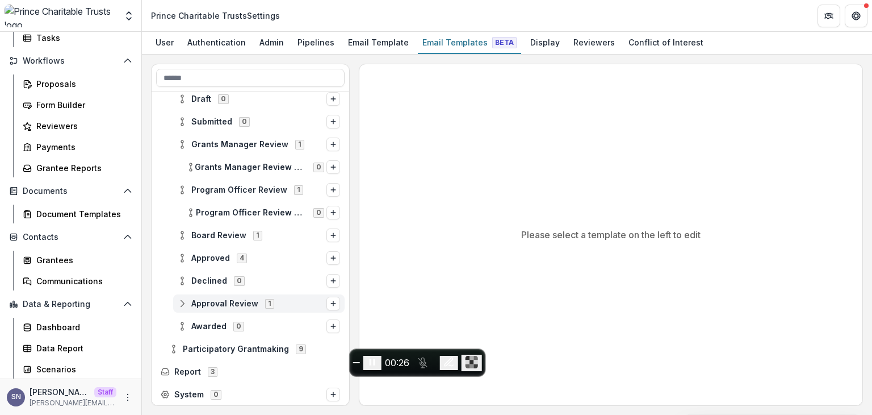
click at [179, 305] on icon at bounding box center [182, 303] width 9 height 9
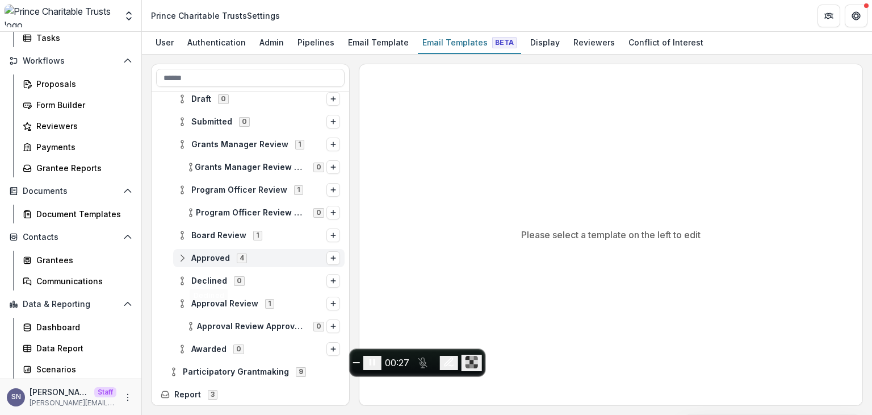
scroll to position [854, 0]
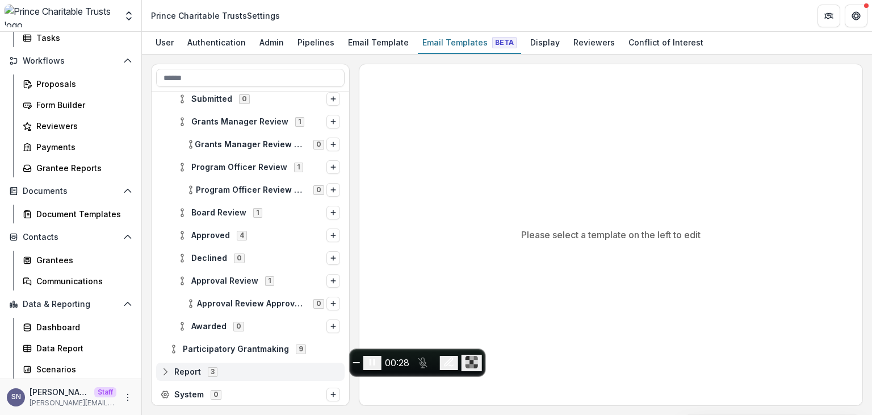
click at [170, 368] on span "Report 3" at bounding box center [250, 371] width 179 height 10
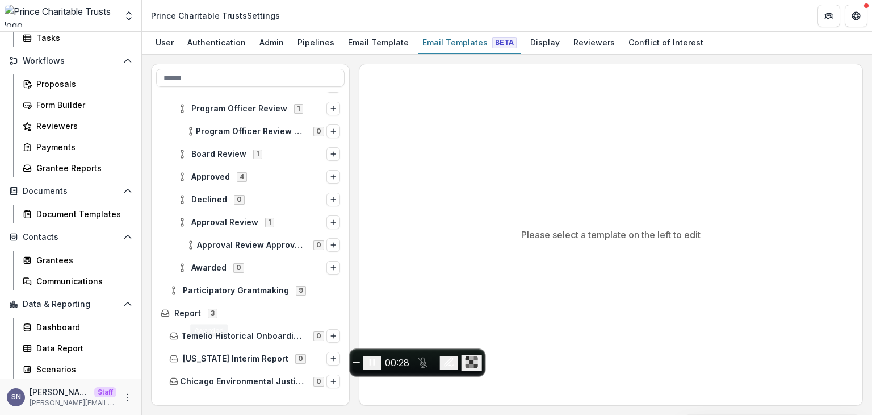
scroll to position [922, 0]
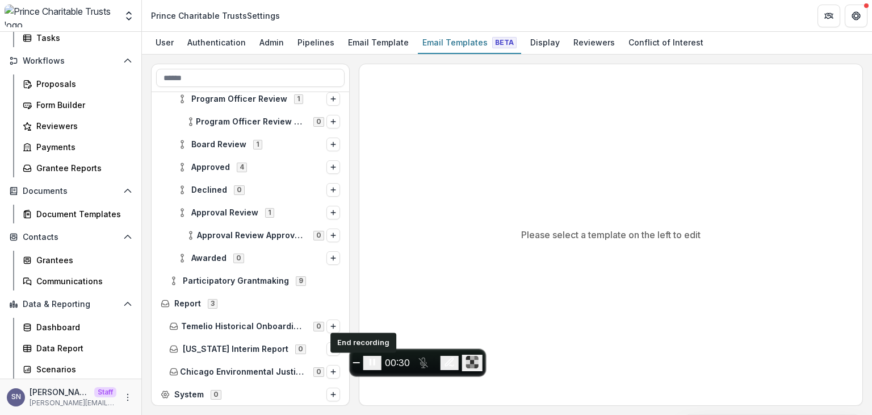
click at [357, 362] on span "End recording" at bounding box center [357, 362] width 0 height 0
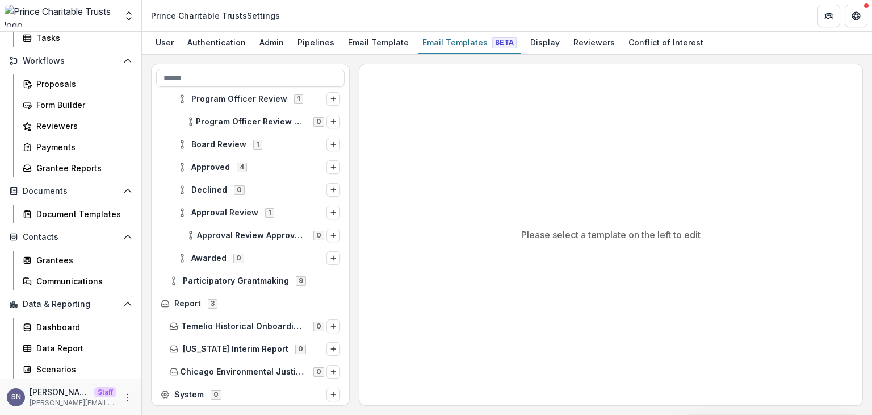
scroll to position [0, 0]
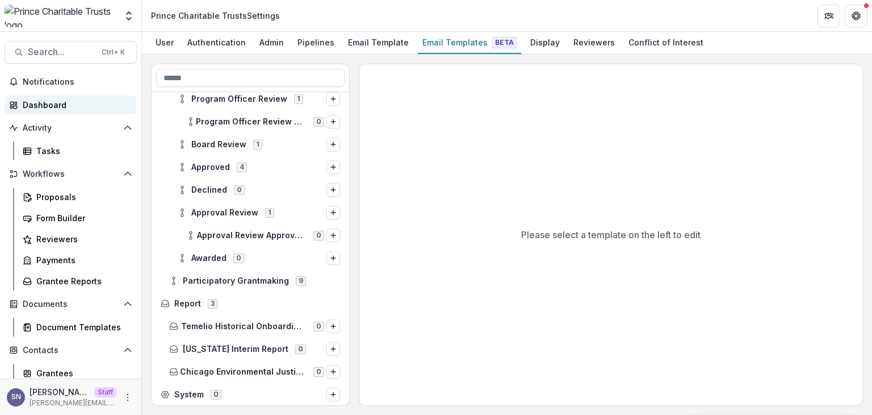
click at [55, 100] on div "Dashboard" at bounding box center [75, 105] width 105 height 12
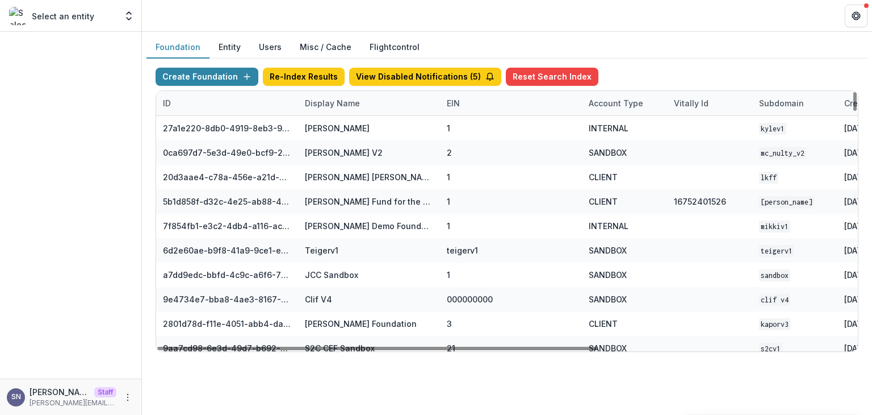
click at [334, 103] on div "Display Name" at bounding box center [332, 103] width 69 height 12
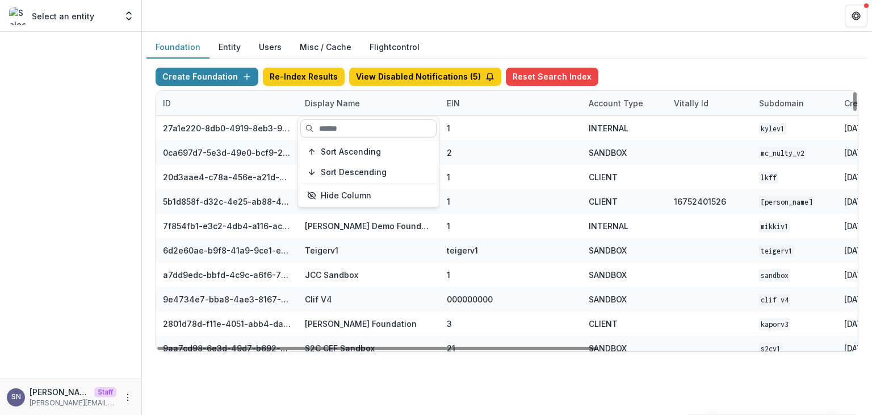
click at [323, 124] on input at bounding box center [368, 128] width 136 height 18
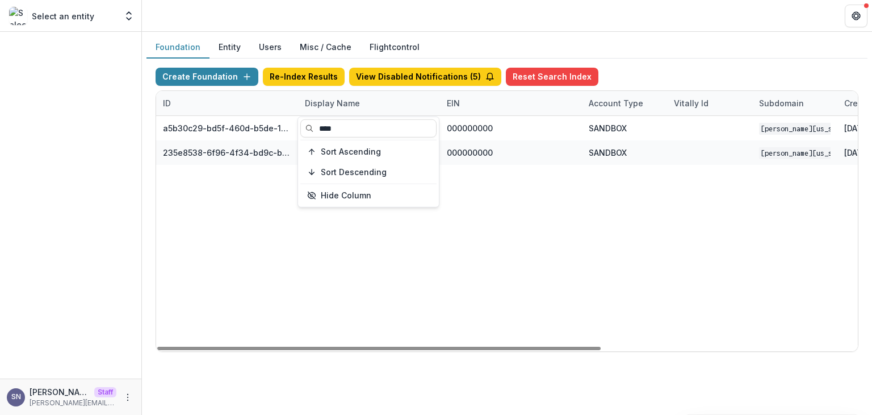
type input "****"
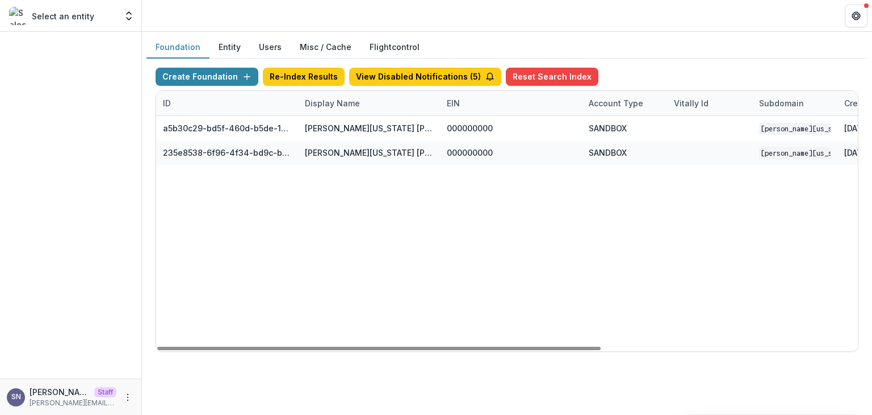
click at [300, 291] on div "a5b30c29-bd5f-460d-b5de-10f91c4c8fbf [PERSON_NAME][US_STATE] [PERSON_NAME] Work…" at bounding box center [709, 233] width 1107 height 235
drag, startPoint x: 554, startPoint y: 348, endPoint x: 374, endPoint y: 327, distance: 181.9
click at [374, 346] on div at bounding box center [379, 347] width 444 height 3
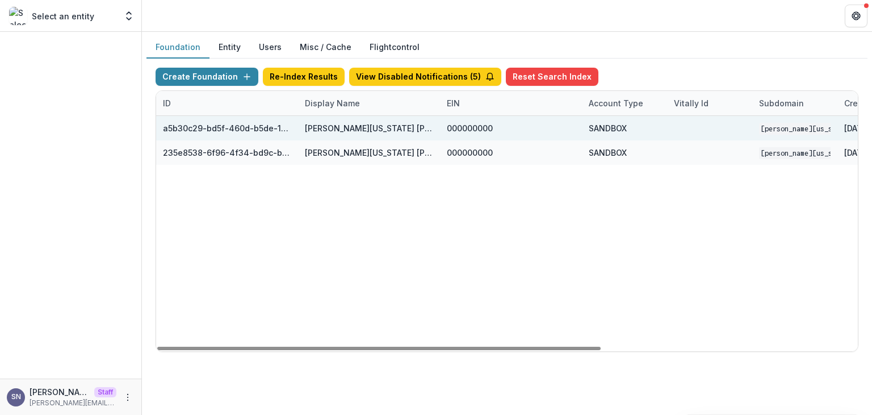
click at [357, 120] on div "[PERSON_NAME][US_STATE] [PERSON_NAME] Workflow Sandbox" at bounding box center [369, 128] width 128 height 24
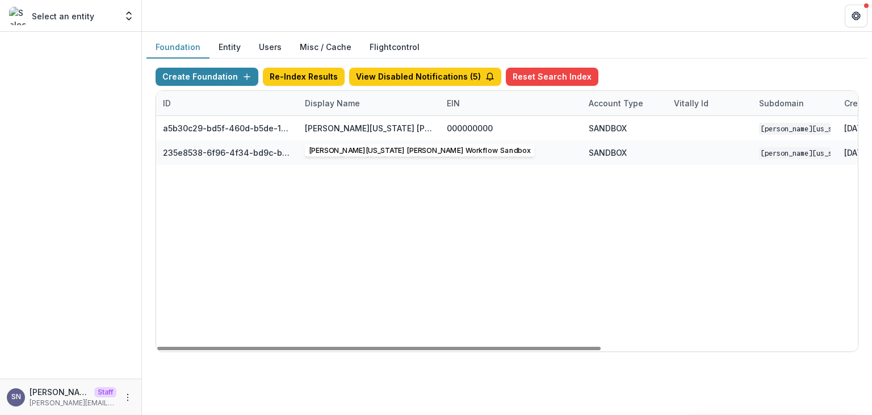
click at [364, 188] on div "a5b30c29-bd5f-460d-b5de-10f91c4c8fbf [PERSON_NAME][US_STATE] [PERSON_NAME] Work…" at bounding box center [709, 233] width 1107 height 235
click at [334, 103] on div "Display Name" at bounding box center [332, 103] width 69 height 12
click at [517, 274] on div "a5b30c29-bd5f-460d-b5de-10f91c4c8fbf [PERSON_NAME][US_STATE] [PERSON_NAME] Work…" at bounding box center [709, 233] width 1107 height 235
drag, startPoint x: 570, startPoint y: 351, endPoint x: 709, endPoint y: 353, distance: 139.1
click at [709, 353] on div "Create Foundation Re-Index Results View Disabled Notifications ( 5 ) Reset Sear…" at bounding box center [507, 209] width 721 height 302
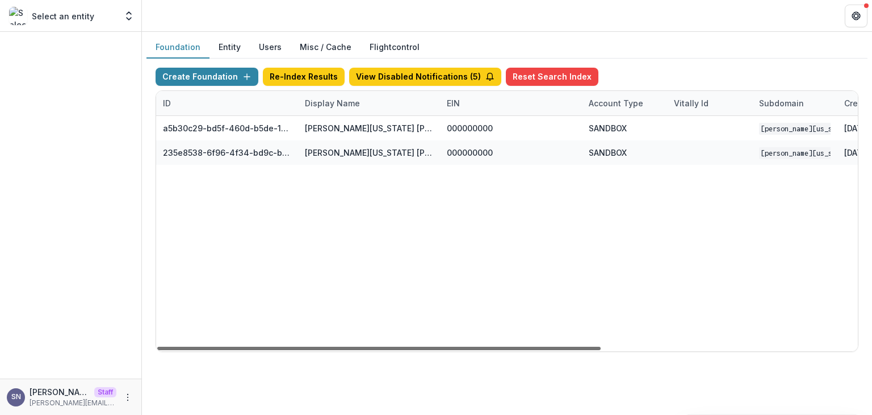
drag, startPoint x: 581, startPoint y: 348, endPoint x: 521, endPoint y: 325, distance: 64.1
click at [521, 346] on div at bounding box center [379, 347] width 444 height 3
click at [313, 103] on div "Display Name" at bounding box center [332, 103] width 69 height 12
click at [460, 258] on div "a5b30c29-bd5f-460d-b5de-10f91c4c8fbf Mimi Washington Starrett Workflow Sandbox …" at bounding box center [709, 233] width 1107 height 235
drag, startPoint x: 554, startPoint y: 348, endPoint x: 308, endPoint y: 303, distance: 250.0
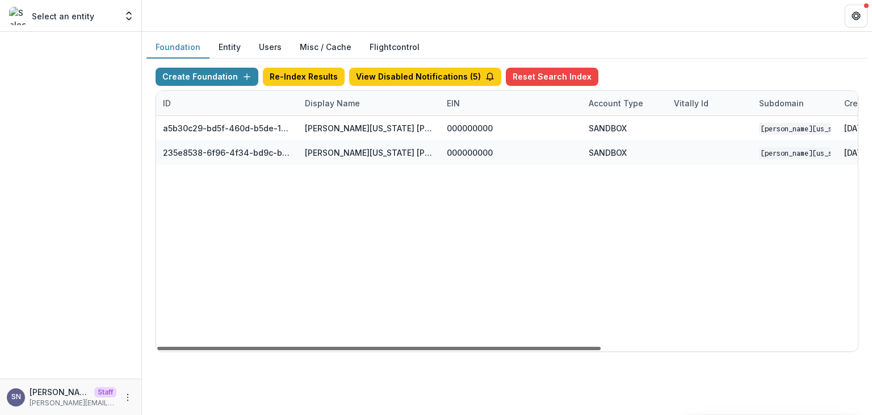
click at [308, 346] on div at bounding box center [379, 347] width 444 height 3
click at [338, 104] on div "Display Name" at bounding box center [332, 103] width 69 height 12
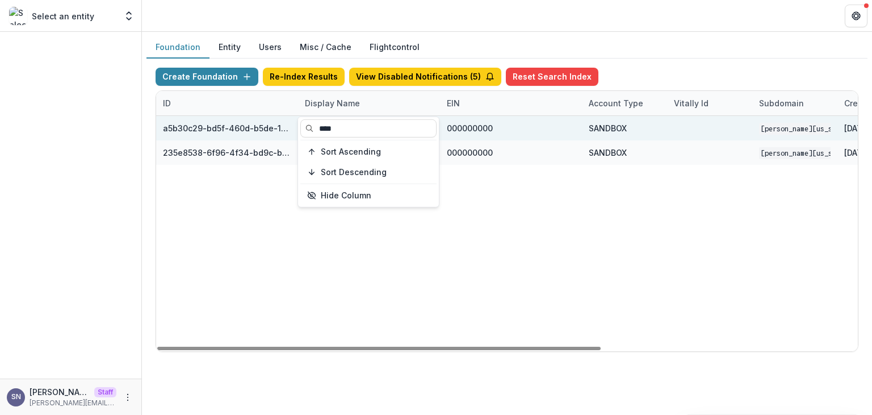
drag, startPoint x: 348, startPoint y: 126, endPoint x: 174, endPoint y: 128, distance: 173.8
click at [174, 128] on body "Skip to content Select an entity Foundations Translate Foundation Checks Nonpro…" at bounding box center [436, 207] width 872 height 415
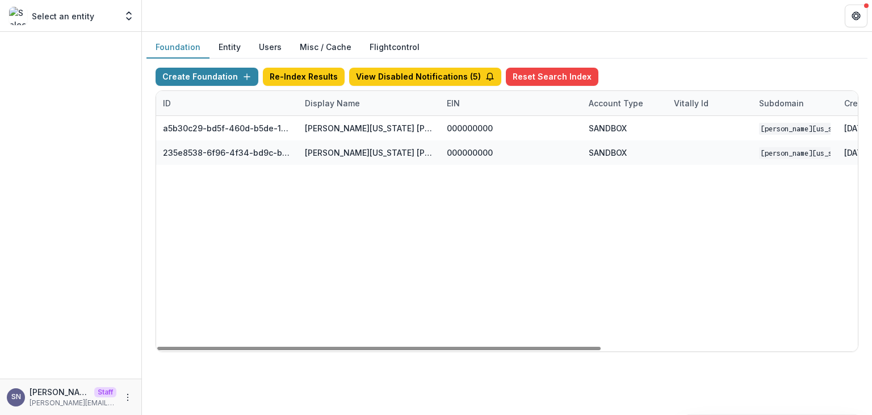
click at [327, 102] on div "Display Name" at bounding box center [332, 103] width 69 height 12
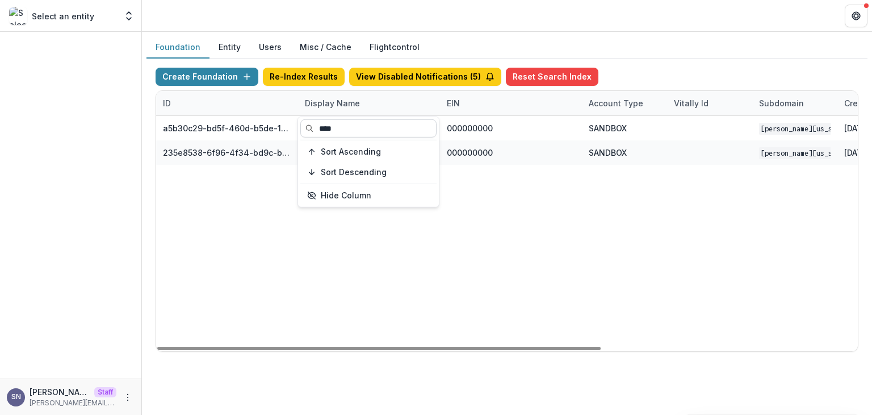
drag, startPoint x: 344, startPoint y: 128, endPoint x: 301, endPoint y: 133, distance: 43.5
click at [301, 133] on input "****" at bounding box center [368, 128] width 136 height 18
type input "**********"
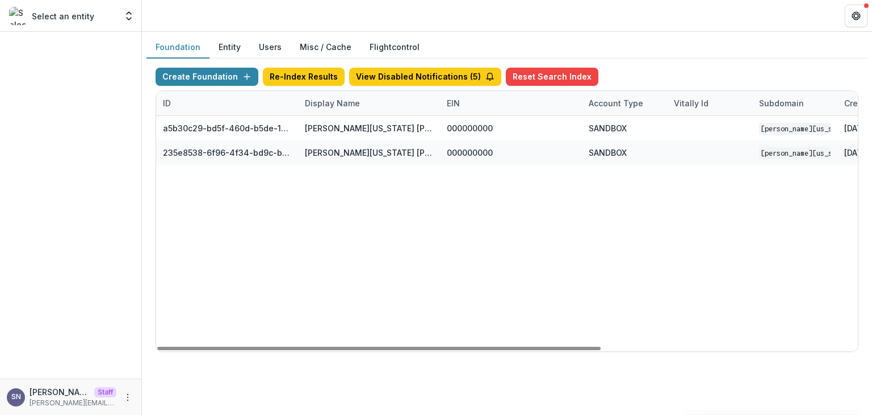
click at [311, 220] on div "a5b30c29-bd5f-460d-b5de-10f91c4c8fbf Mimi Washington Starrett Workflow Sandbox …" at bounding box center [709, 233] width 1107 height 235
click at [344, 105] on div "Display Name" at bounding box center [332, 103] width 69 height 12
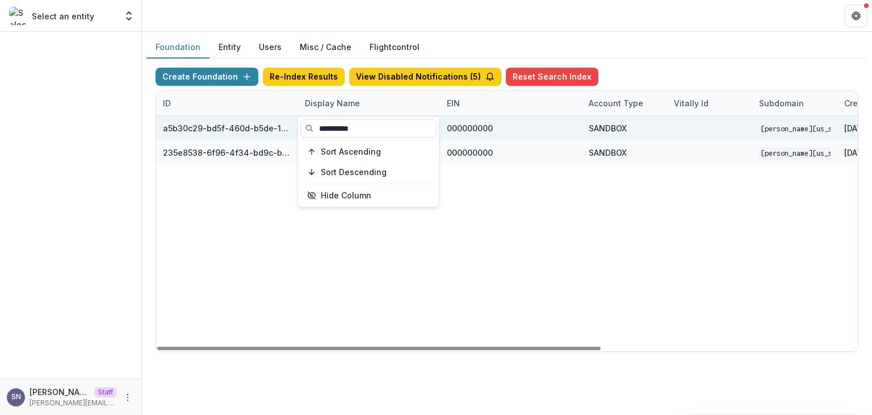
drag, startPoint x: 367, startPoint y: 127, endPoint x: 204, endPoint y: 135, distance: 163.2
click at [204, 135] on body "**********" at bounding box center [436, 207] width 872 height 415
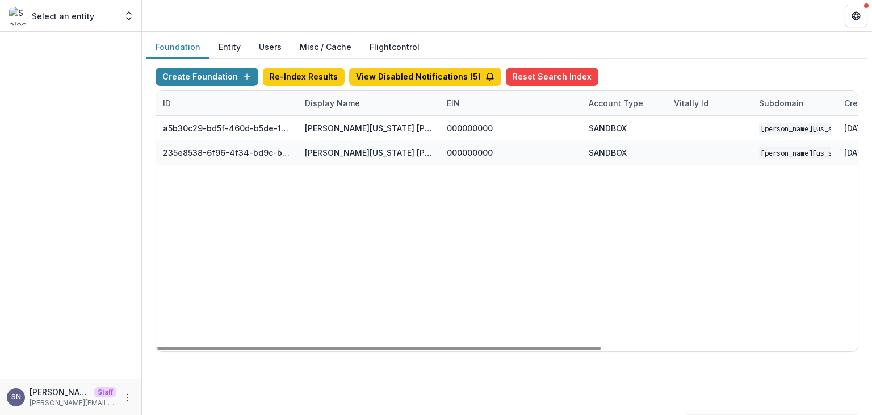
click at [336, 107] on div "Display Name" at bounding box center [332, 103] width 69 height 12
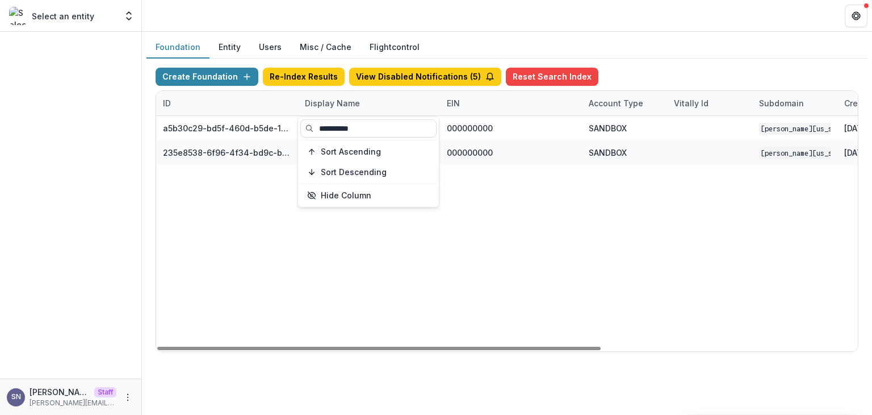
drag, startPoint x: 382, startPoint y: 129, endPoint x: 298, endPoint y: 132, distance: 84.1
click at [298, 132] on div "**********" at bounding box center [368, 162] width 141 height 90
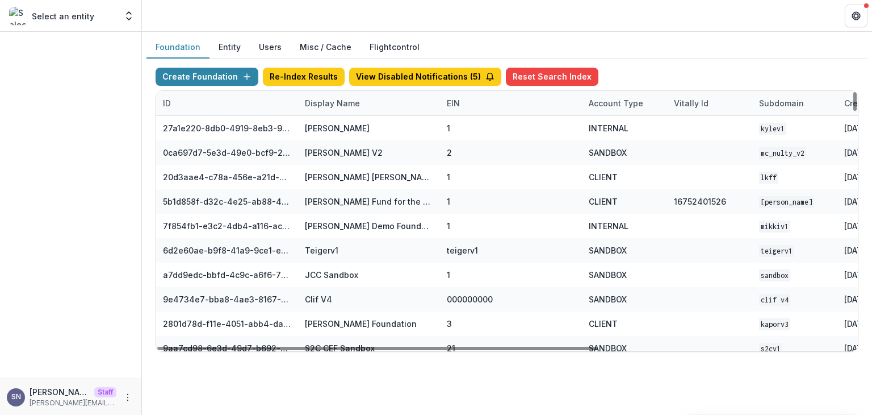
click at [639, 62] on div "Create Foundation Re-Index Results View Disabled Notifications ( 5 ) Reset Sear…" at bounding box center [507, 209] width 721 height 302
click at [309, 99] on div "Display Name" at bounding box center [332, 103] width 69 height 12
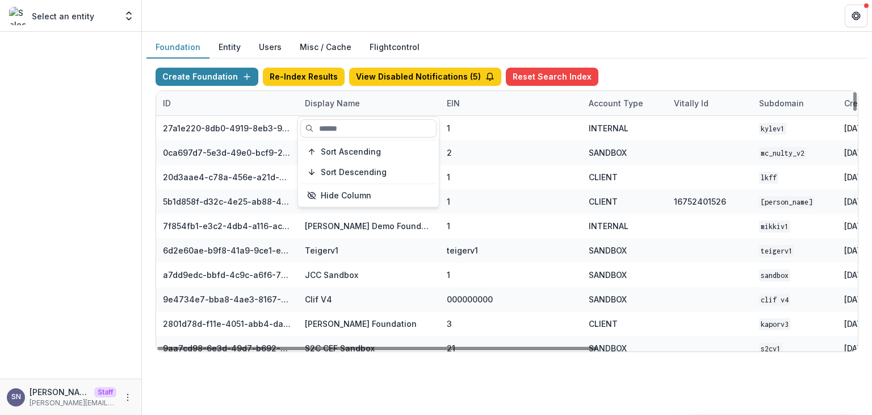
click at [323, 117] on div "Sort Ascending Sort Descending Hide Column" at bounding box center [368, 162] width 141 height 90
click at [327, 122] on input at bounding box center [368, 128] width 136 height 18
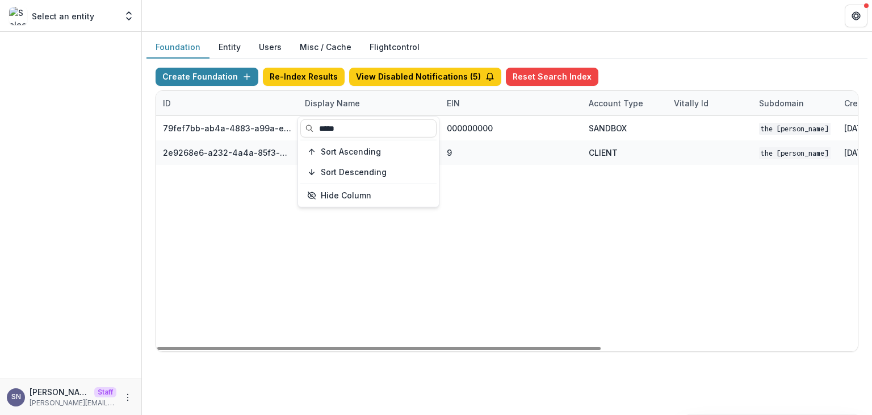
type input "*****"
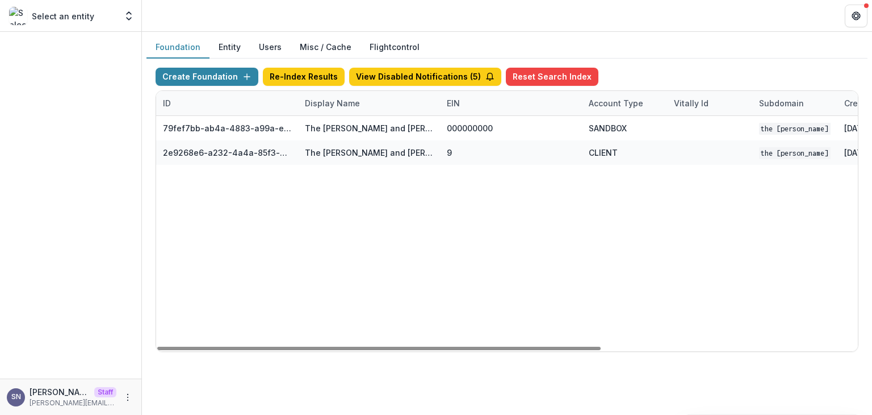
click at [252, 240] on div "79fef7bb-ab4a-4883-a99a-e2f11936830d The Carol and James Collins Foundation Wor…" at bounding box center [709, 233] width 1107 height 235
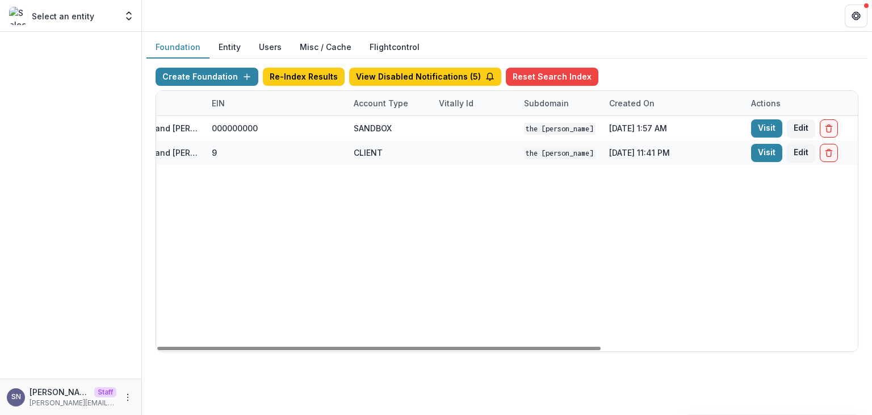
drag, startPoint x: 522, startPoint y: 346, endPoint x: 690, endPoint y: 325, distance: 168.8
click at [601, 346] on div at bounding box center [379, 347] width 444 height 3
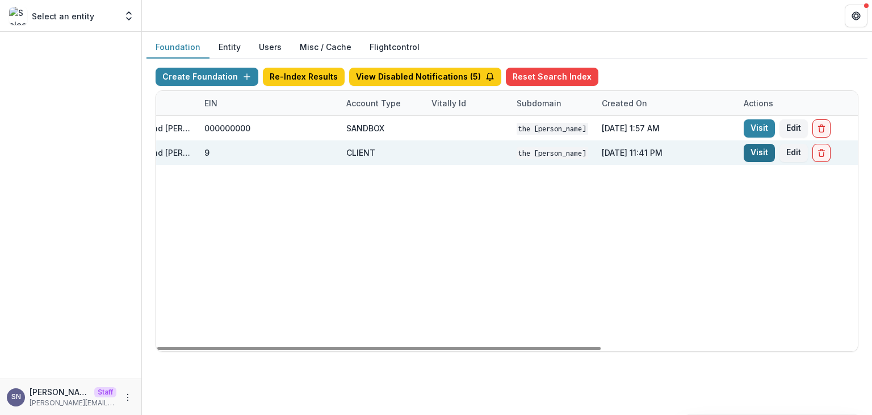
click at [752, 151] on link "Visit" at bounding box center [759, 153] width 31 height 18
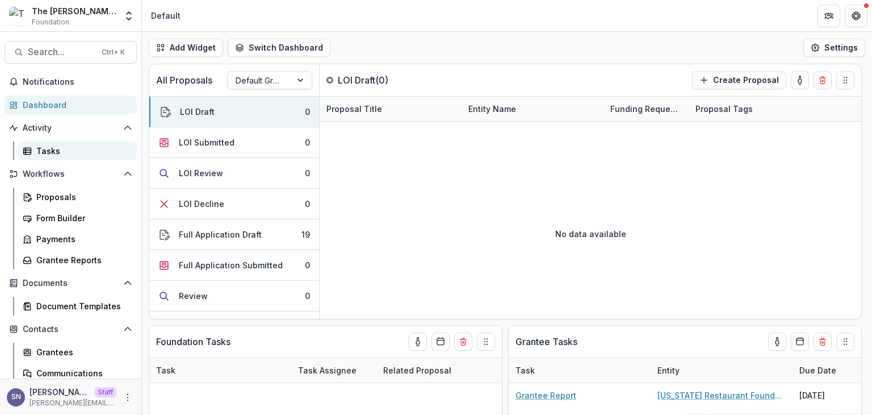
click at [45, 141] on link "Tasks" at bounding box center [77, 150] width 119 height 19
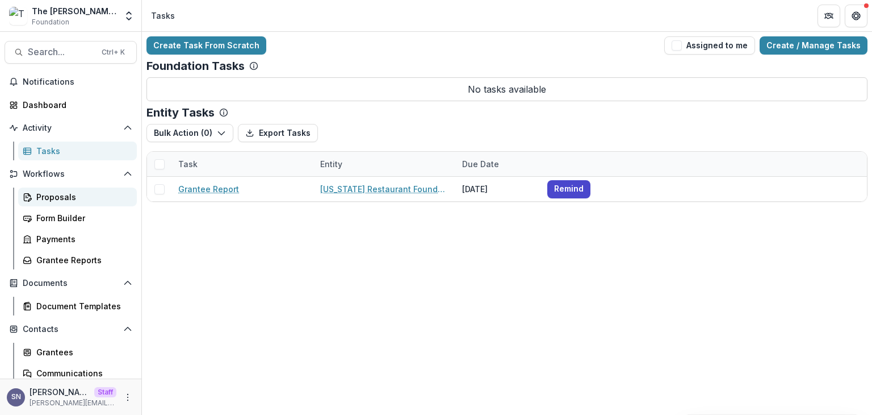
click at [53, 194] on div "Proposals" at bounding box center [81, 197] width 91 height 12
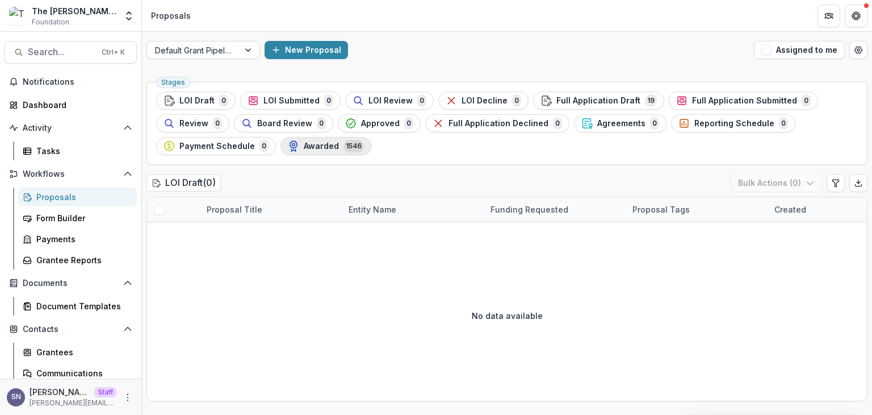
click at [352, 152] on span "1546" at bounding box center [354, 146] width 20 height 12
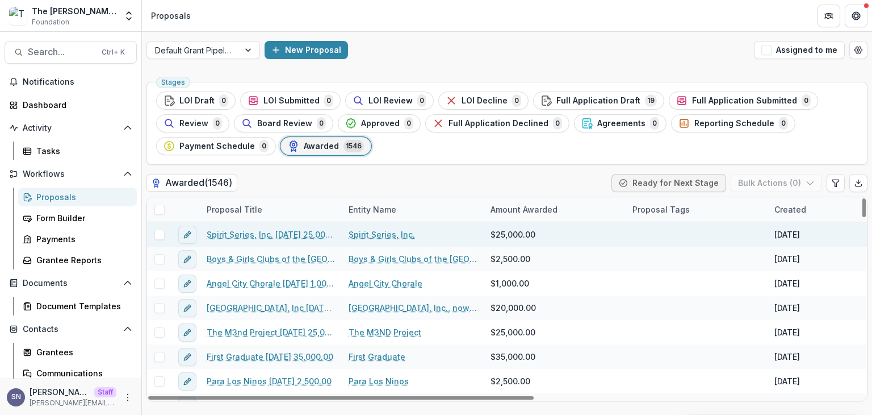
click at [227, 237] on link "Spirit Series, Inc. 06/23/2021 25,000.00" at bounding box center [271, 234] width 128 height 12
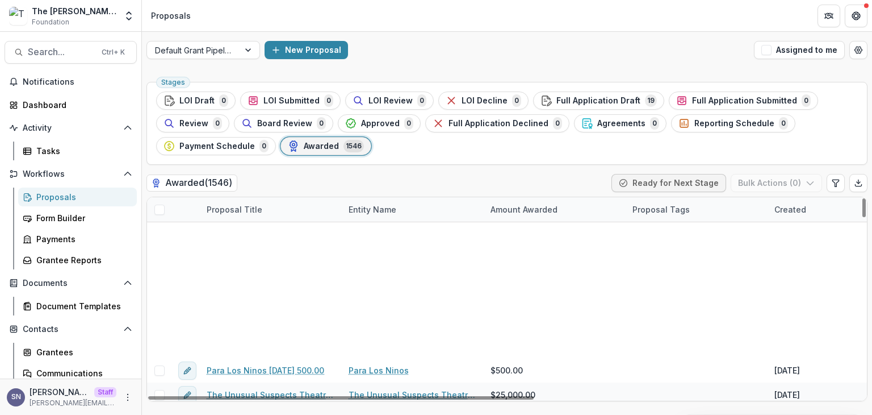
scroll to position [454, 0]
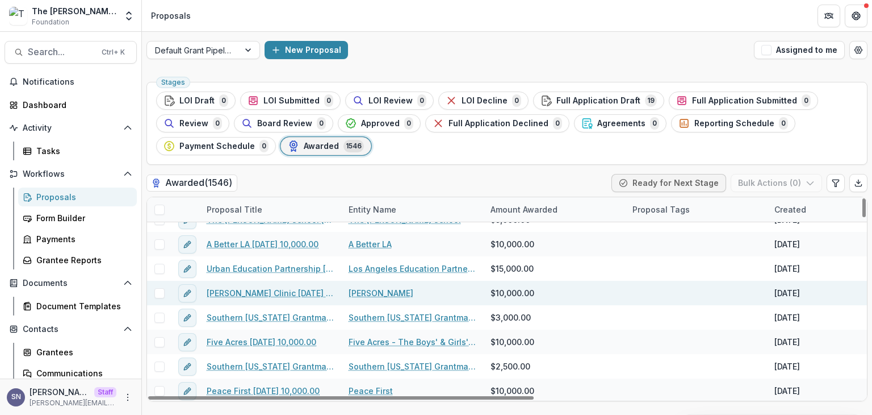
click at [257, 289] on link "John Tracy Clinic 11/30/2012 10,000.00" at bounding box center [271, 293] width 128 height 12
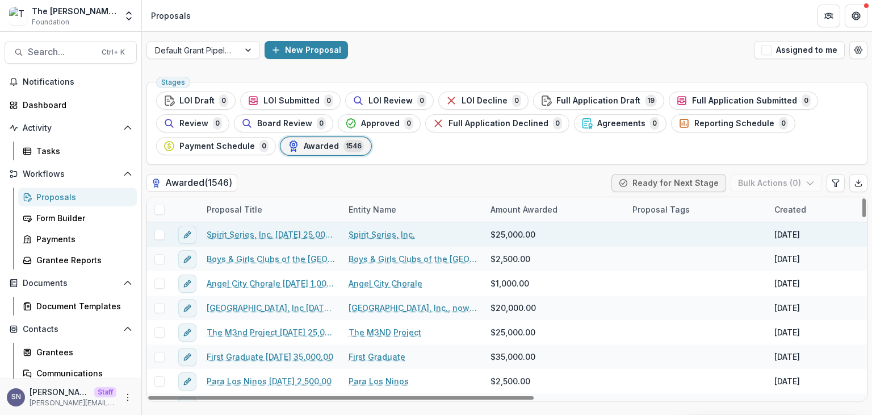
click at [286, 232] on link "Spirit Series, Inc. 06/23/2021 25,000.00" at bounding box center [271, 234] width 128 height 12
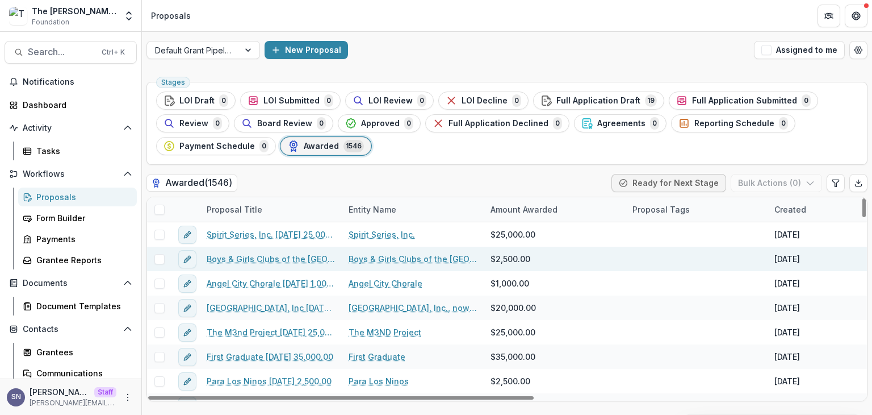
scroll to position [227, 0]
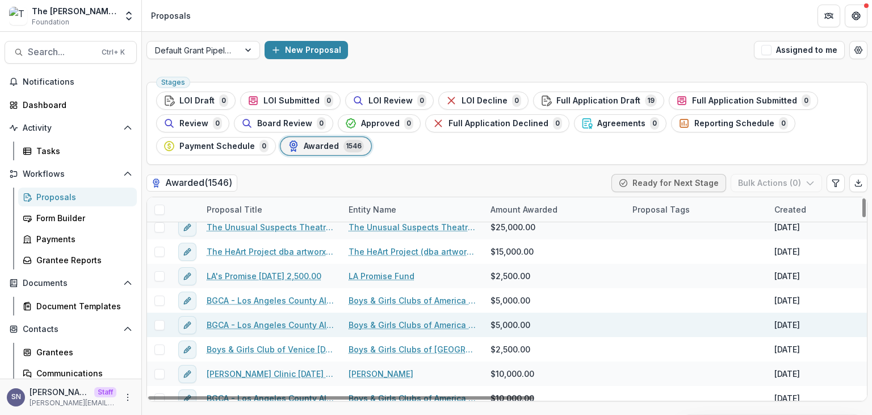
click at [277, 321] on link "BGCA - Los Angeles County Alliance 03/29/2012 5,000.00" at bounding box center [271, 325] width 128 height 12
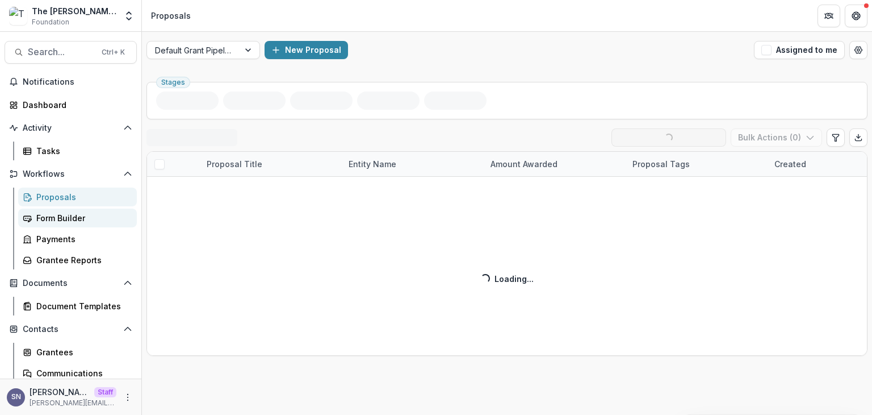
click at [51, 222] on div "Form Builder" at bounding box center [81, 218] width 91 height 12
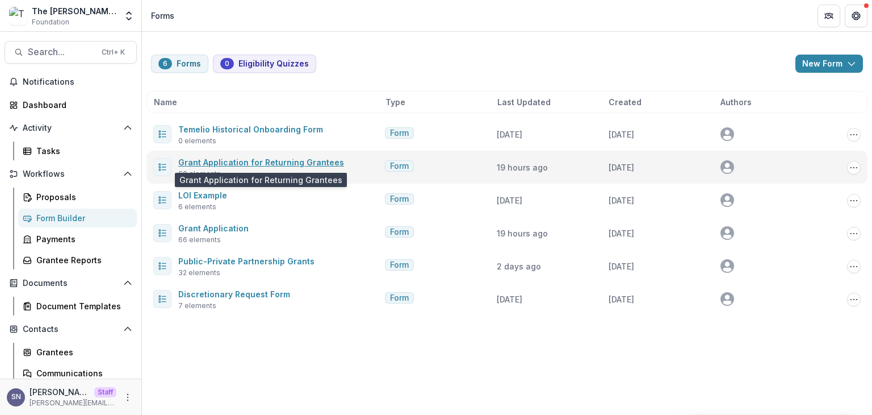
click at [221, 164] on link "Grant Application for Returning Grantees" at bounding box center [261, 162] width 166 height 10
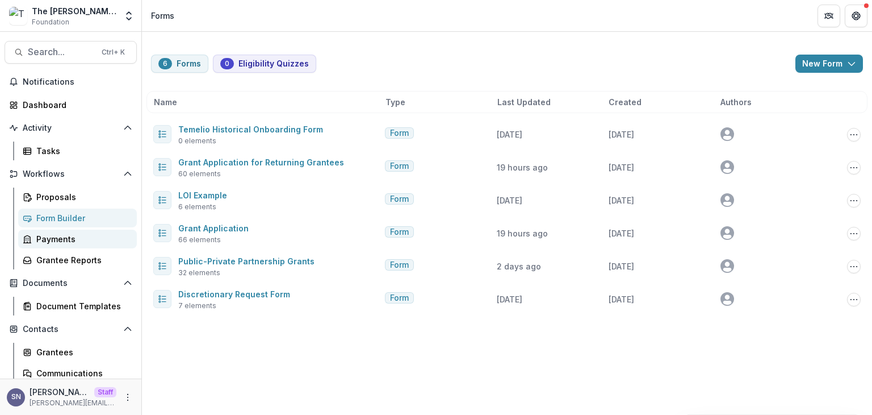
click at [65, 244] on div "Payments" at bounding box center [81, 239] width 91 height 12
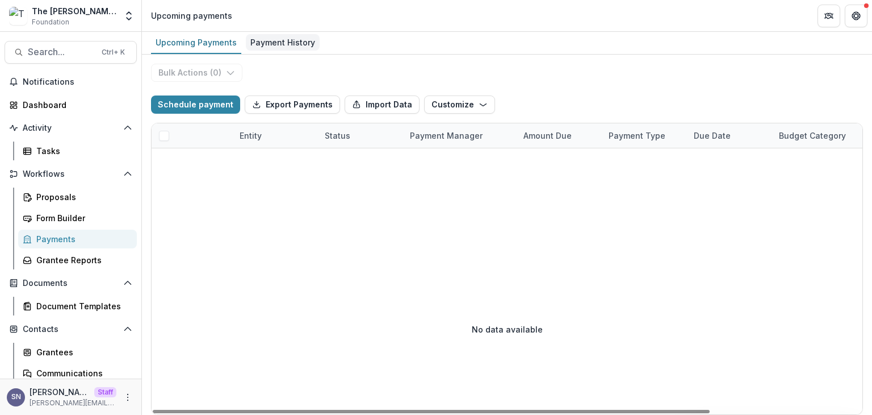
click at [252, 42] on div "Payment History" at bounding box center [283, 42] width 74 height 16
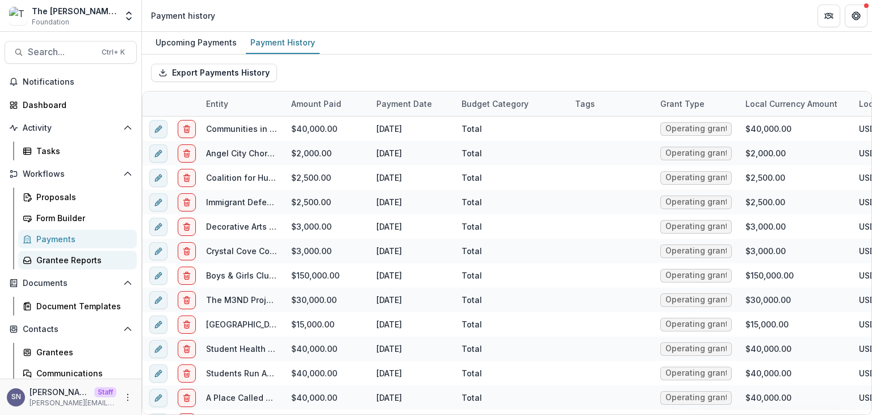
click at [74, 262] on div "Grantee Reports" at bounding box center [81, 260] width 91 height 12
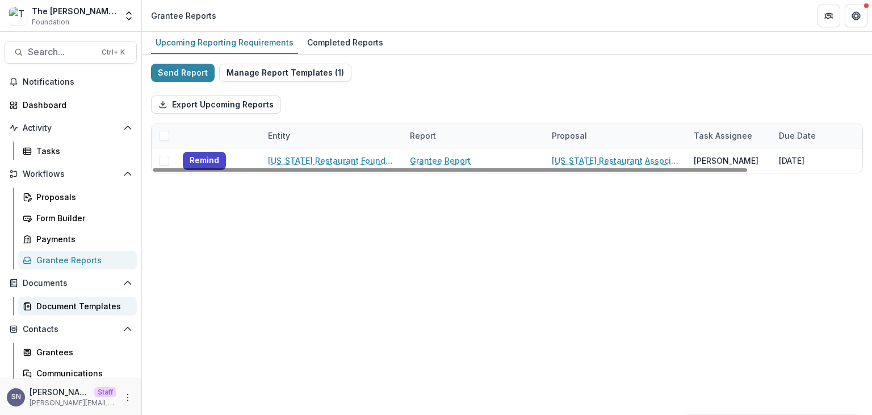
click at [59, 312] on link "Document Templates" at bounding box center [77, 305] width 119 height 19
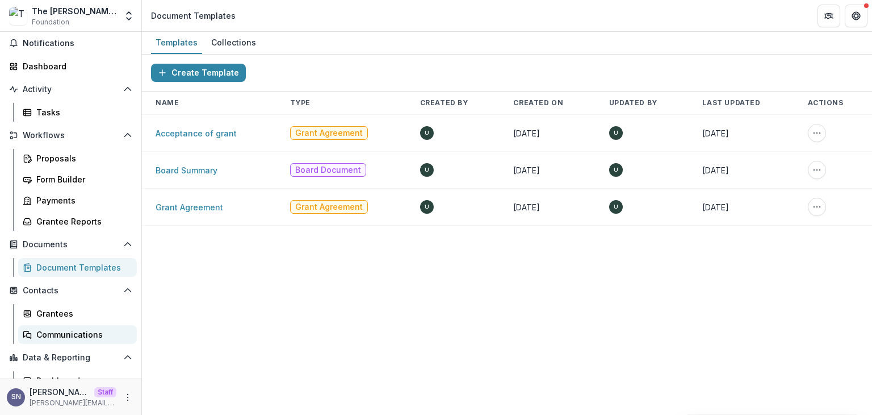
scroll to position [70, 0]
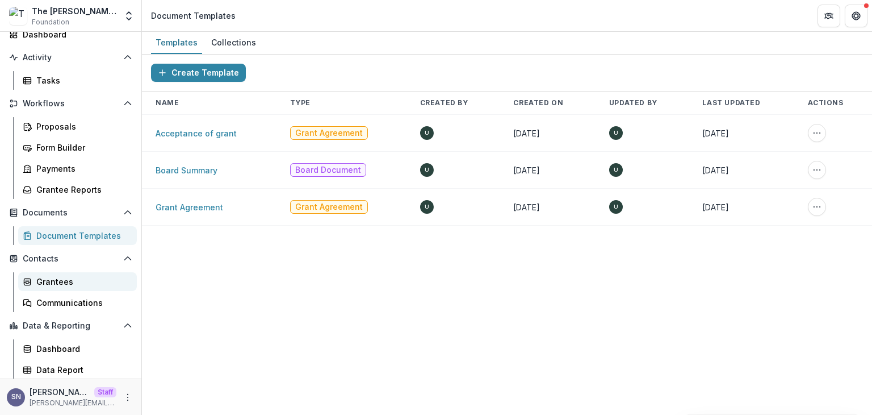
click at [64, 278] on div "Grantees" at bounding box center [81, 281] width 91 height 12
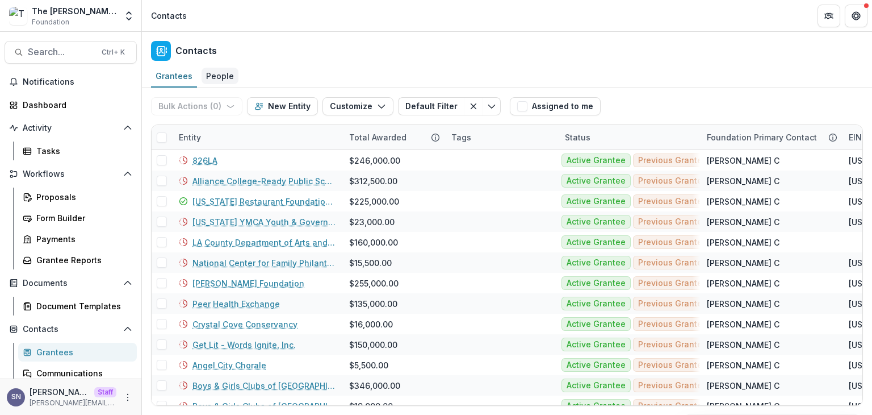
click at [217, 71] on div "People" at bounding box center [220, 76] width 37 height 16
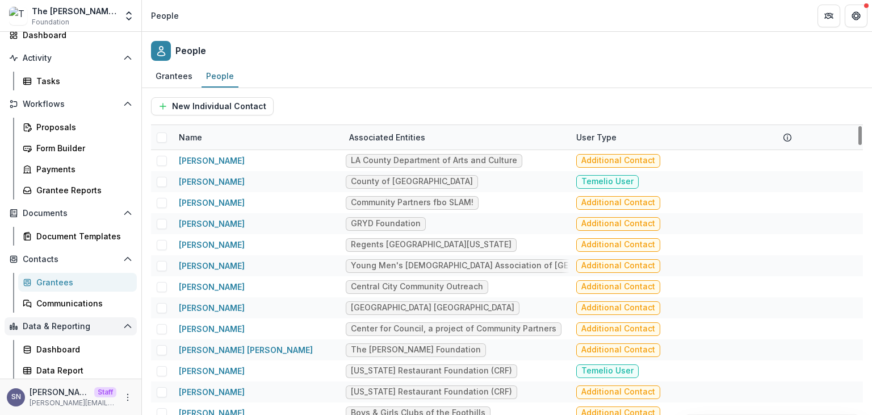
scroll to position [70, 0]
click at [66, 298] on div "Communications" at bounding box center [81, 302] width 91 height 12
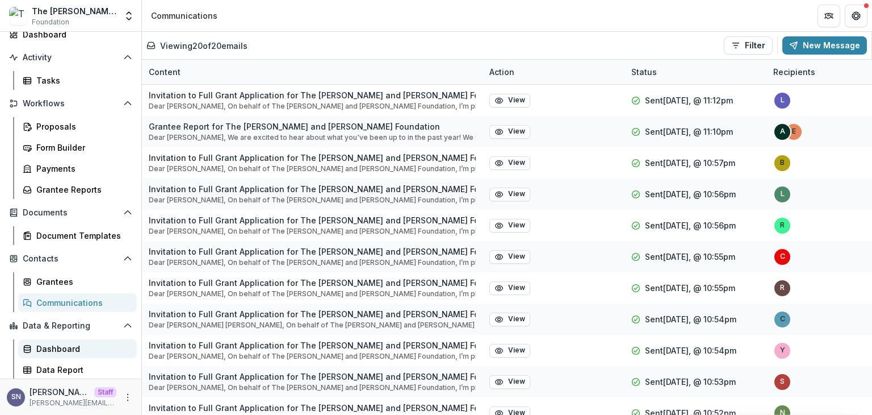
click at [58, 342] on div "Dashboard" at bounding box center [81, 348] width 91 height 12
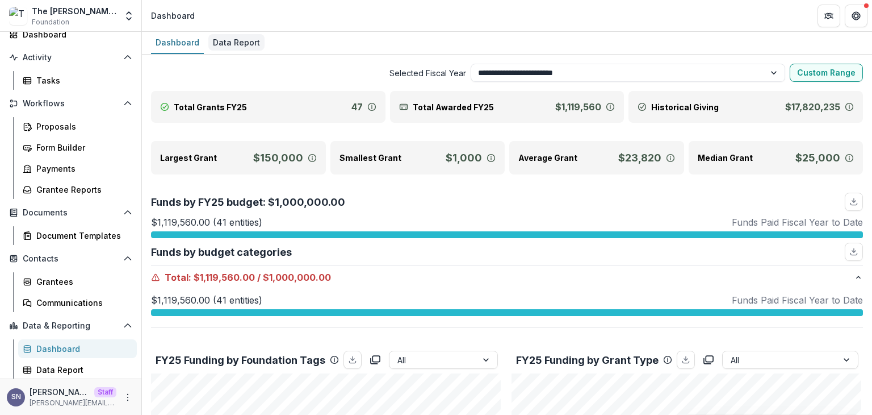
click at [236, 42] on div "Data Report" at bounding box center [236, 42] width 56 height 16
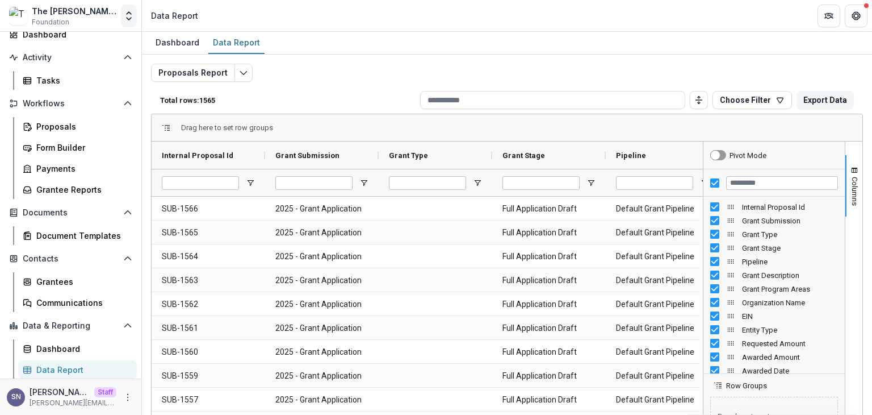
click at [123, 11] on icon "Open entity switcher" at bounding box center [128, 15] width 11 height 11
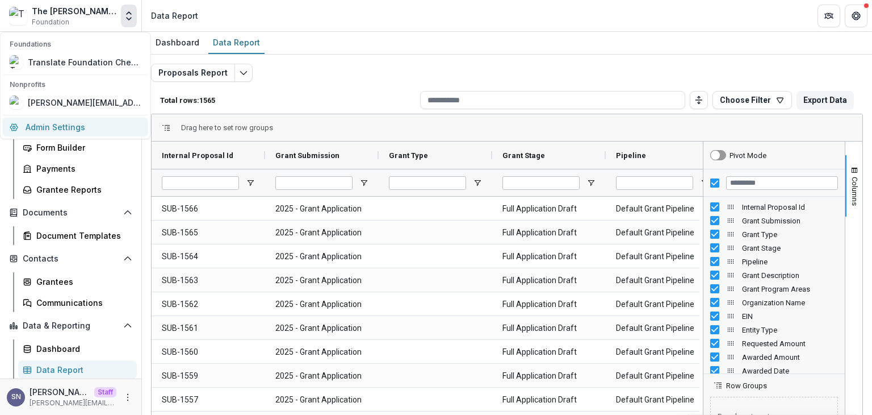
click at [51, 121] on link "Admin Settings" at bounding box center [75, 127] width 145 height 19
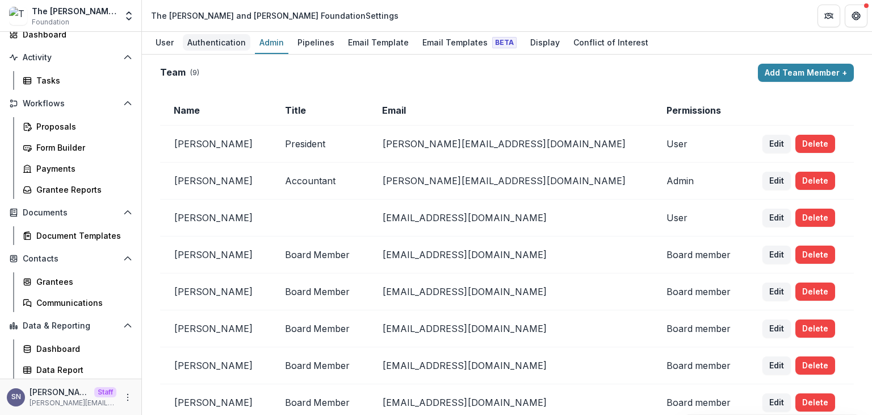
click at [216, 41] on div "Authentication" at bounding box center [217, 42] width 68 height 16
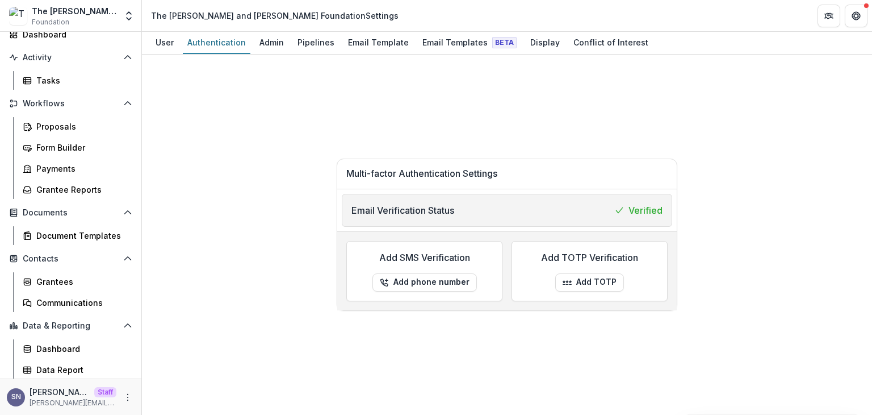
click at [149, 43] on div "User Authentication Admin Pipelines Email Template Email Templates Beta Display…" at bounding box center [507, 43] width 730 height 23
click at [167, 41] on div "User" at bounding box center [164, 42] width 27 height 16
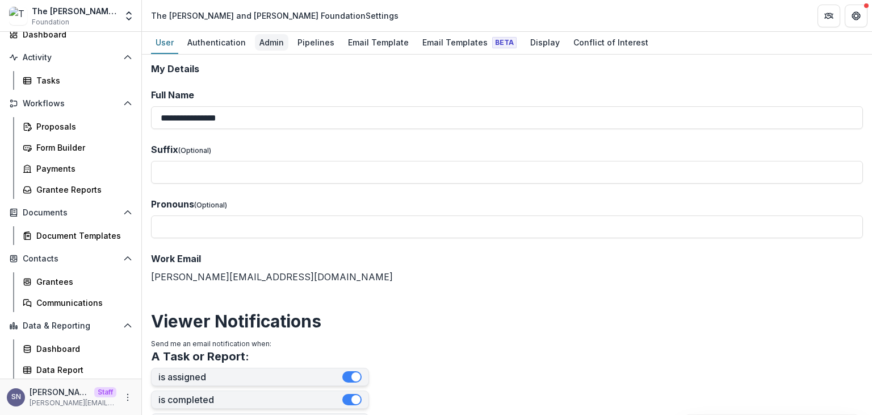
click at [269, 40] on div "Admin" at bounding box center [272, 42] width 34 height 16
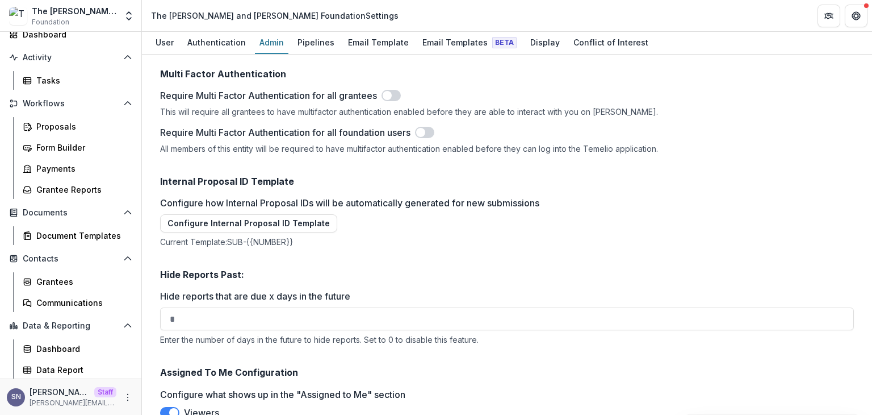
scroll to position [1624, 0]
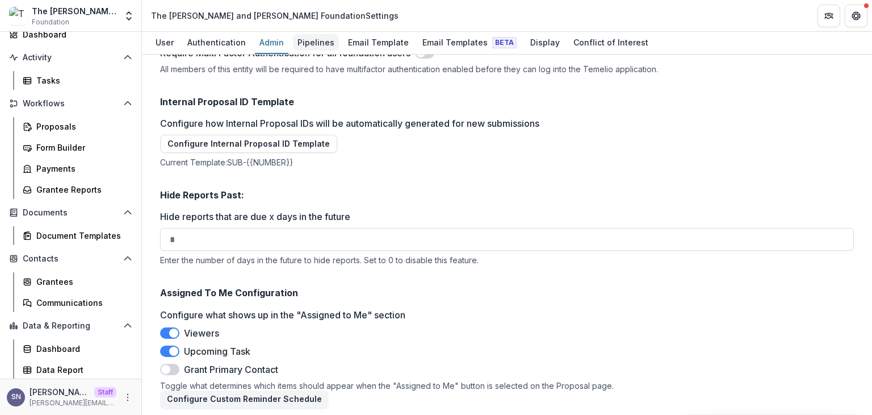
click at [315, 40] on div "Pipelines" at bounding box center [316, 42] width 46 height 16
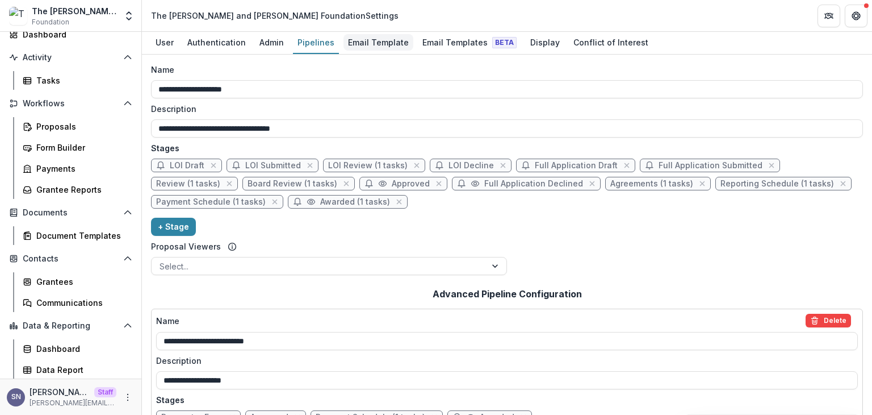
click at [366, 37] on div "Email Template" at bounding box center [379, 42] width 70 height 16
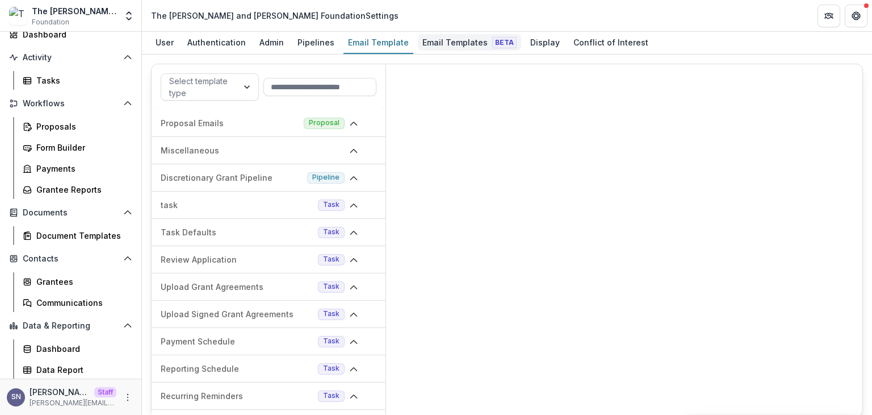
click at [472, 41] on div "Email Templates Beta" at bounding box center [469, 42] width 103 height 16
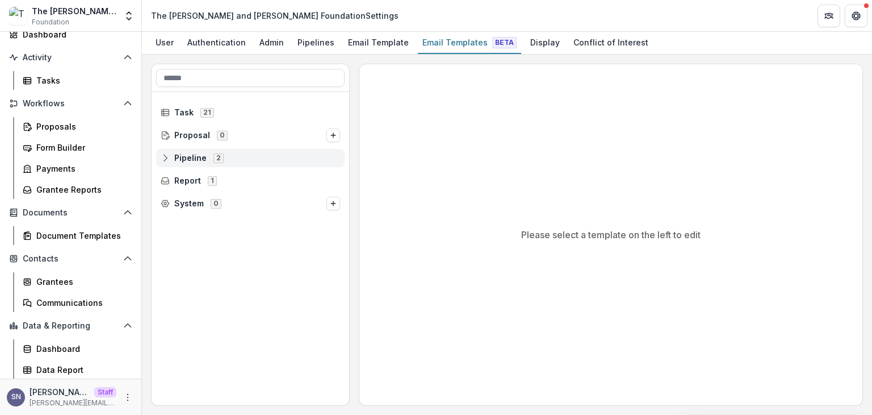
click at [166, 160] on circle at bounding box center [165, 161] width 2 height 2
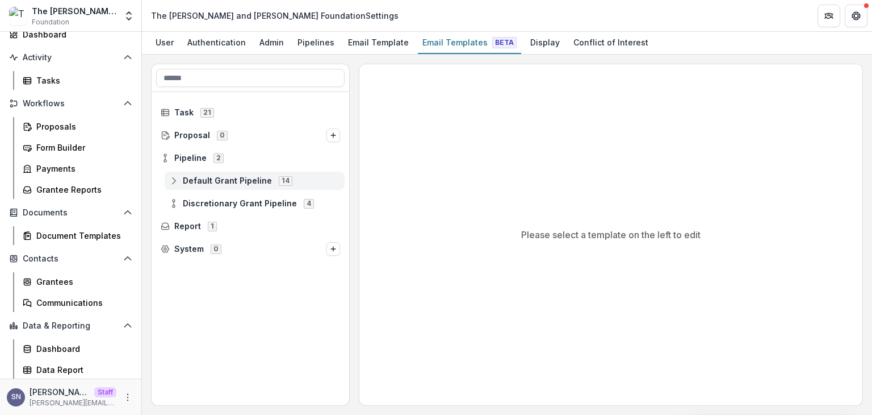
click at [177, 179] on icon at bounding box center [173, 180] width 9 height 9
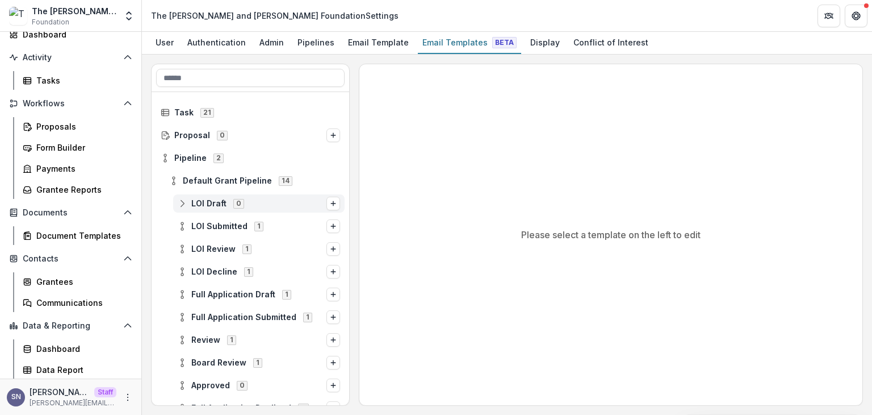
click at [182, 206] on circle at bounding box center [182, 206] width 2 height 2
click at [184, 221] on icon at bounding box center [182, 225] width 9 height 9
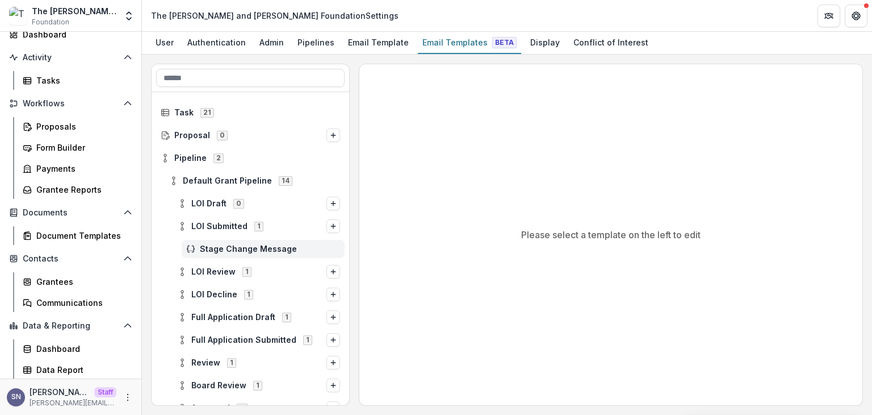
click at [227, 253] on span "Stage Change Message" at bounding box center [270, 249] width 140 height 10
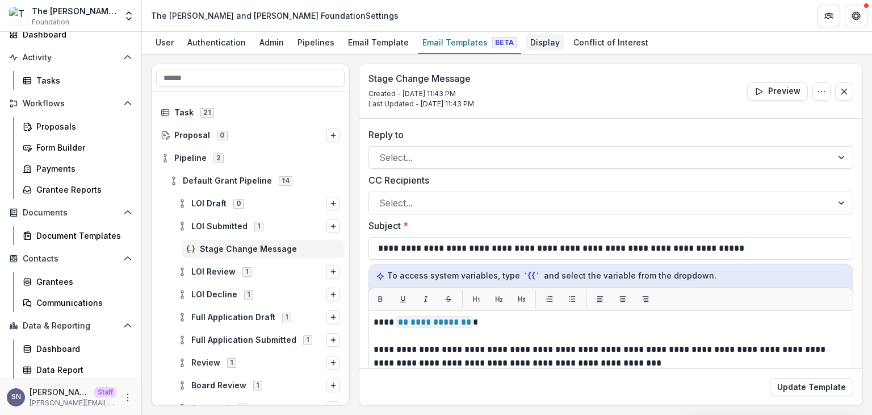
click at [527, 43] on div "Display" at bounding box center [545, 42] width 39 height 16
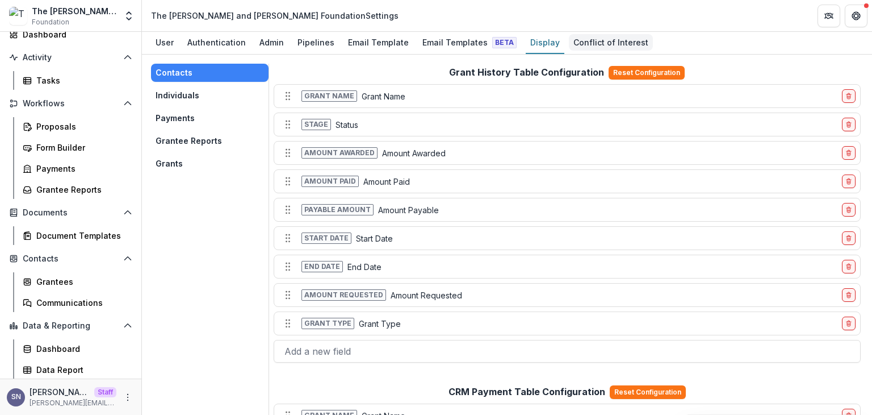
click at [600, 41] on div "Conflict of Interest" at bounding box center [611, 42] width 84 height 16
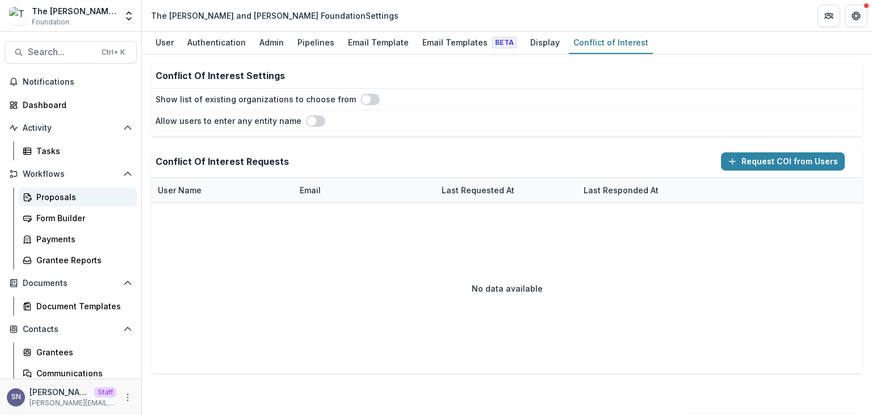
click at [51, 196] on div "Proposals" at bounding box center [81, 197] width 91 height 12
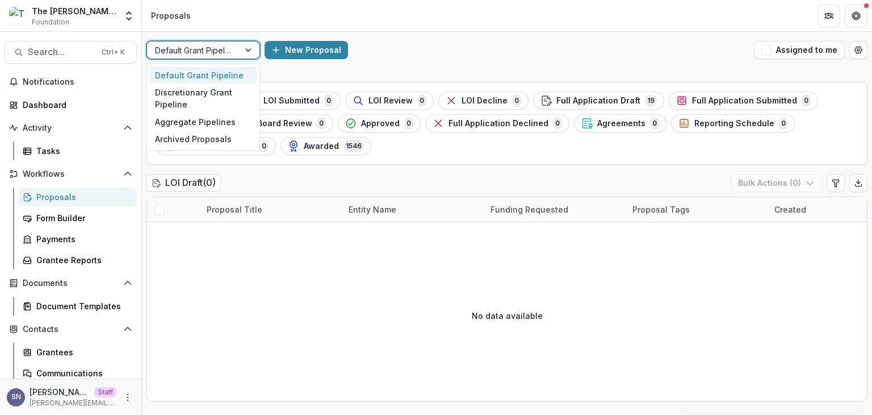
click at [200, 43] on div at bounding box center [193, 50] width 76 height 14
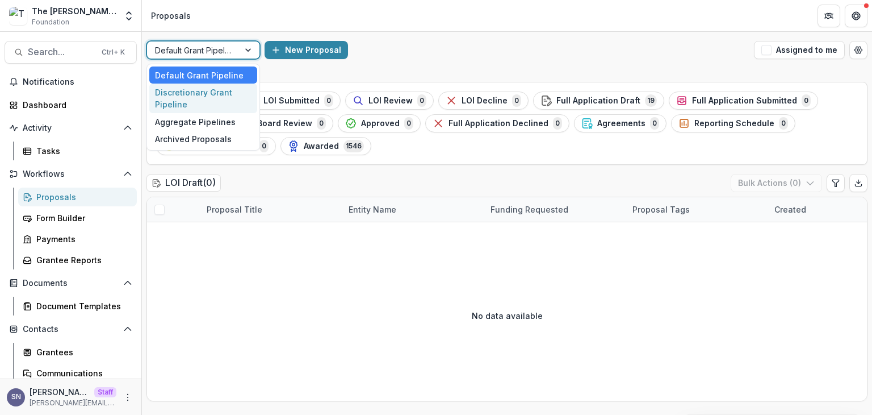
click at [198, 92] on div "Discretionary Grant Pipeline" at bounding box center [203, 98] width 108 height 30
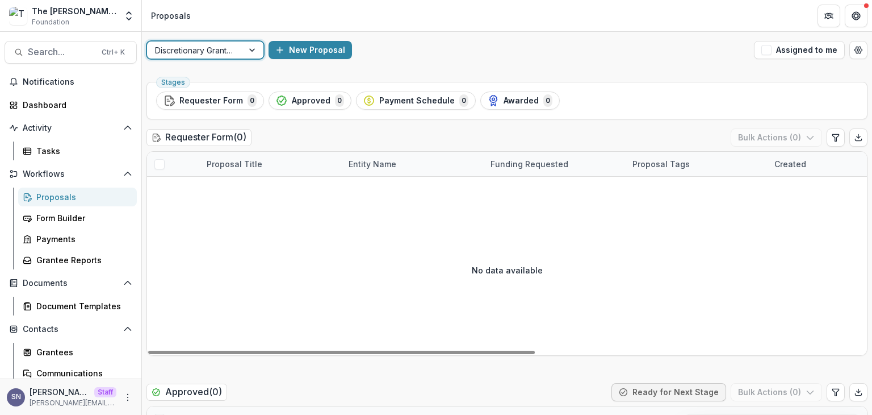
click at [250, 55] on div at bounding box center [253, 49] width 20 height 17
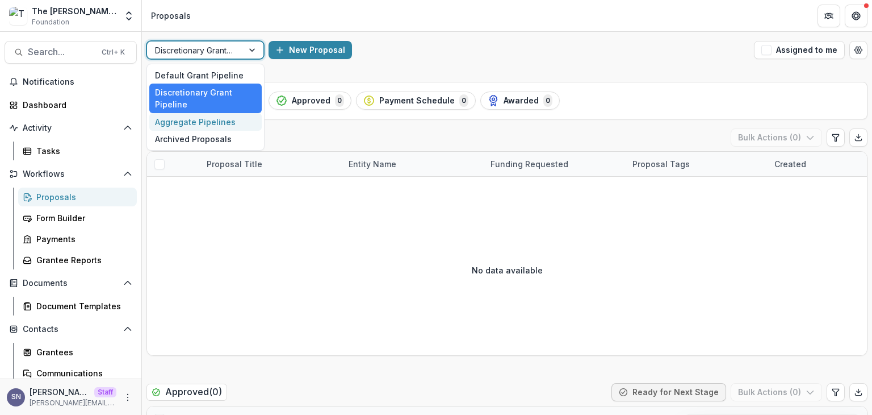
click at [180, 124] on div "Aggregate Pipelines" at bounding box center [205, 122] width 112 height 18
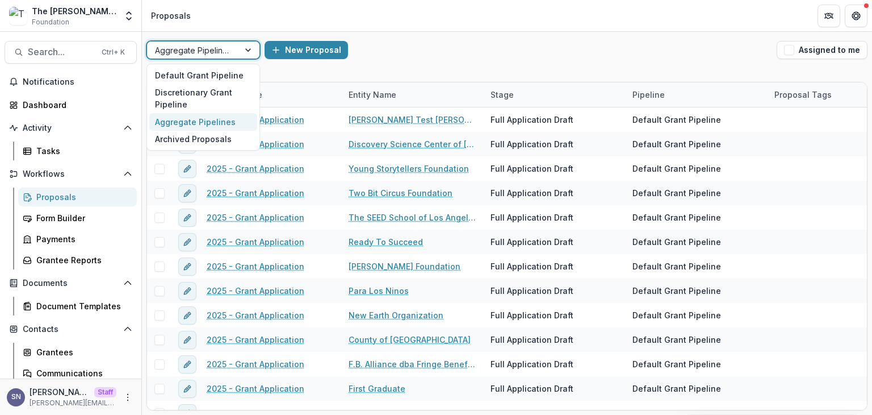
click at [199, 51] on div at bounding box center [193, 50] width 76 height 14
click at [194, 137] on div "Archived Proposals" at bounding box center [203, 140] width 108 height 18
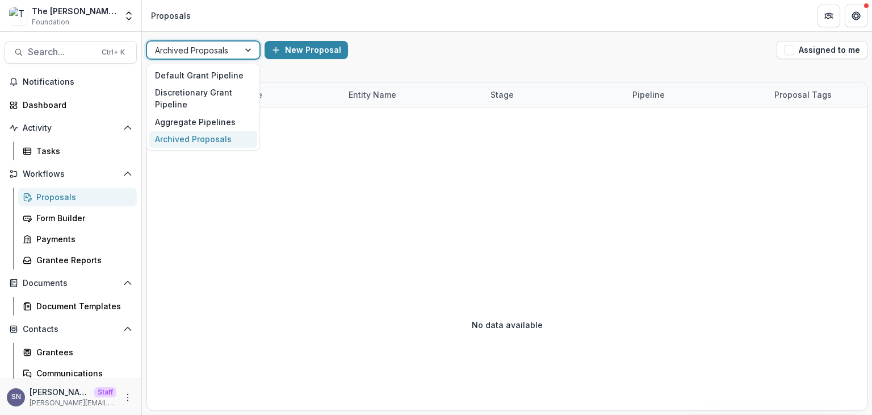
click at [203, 44] on div at bounding box center [193, 50] width 76 height 14
click at [199, 77] on div "Default Grant Pipeline" at bounding box center [203, 75] width 108 height 18
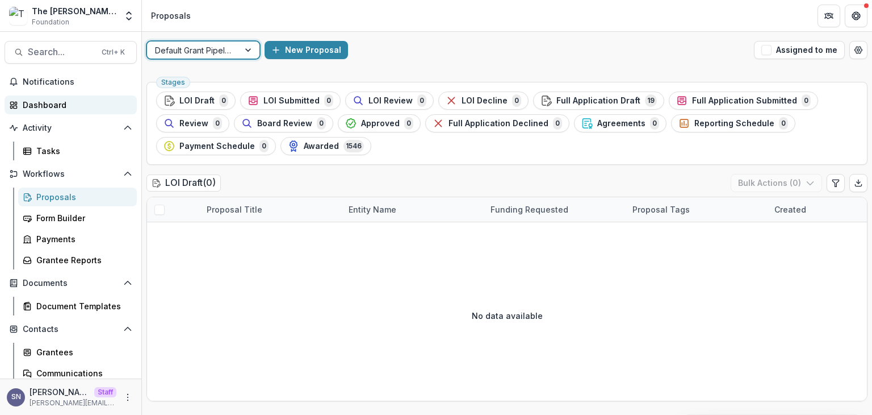
click at [52, 105] on div "Dashboard" at bounding box center [75, 105] width 105 height 12
